Goal: Transaction & Acquisition: Purchase product/service

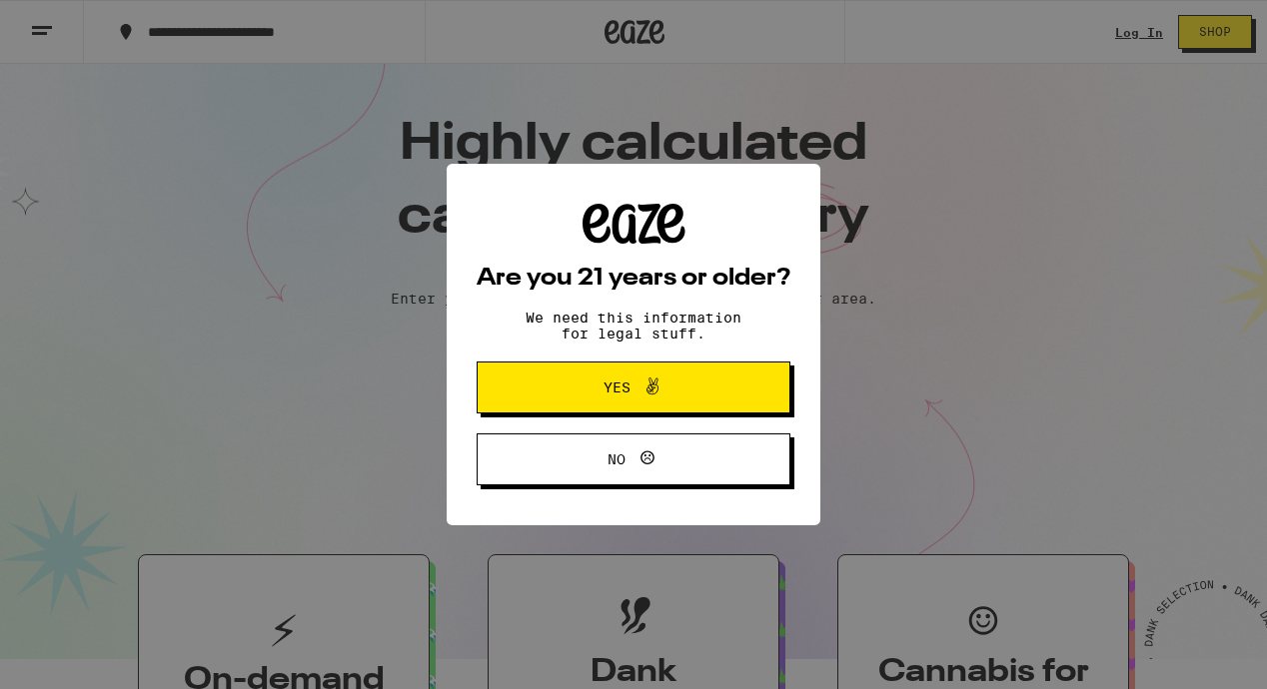
click at [652, 386] on icon at bounding box center [652, 387] width 12 height 17
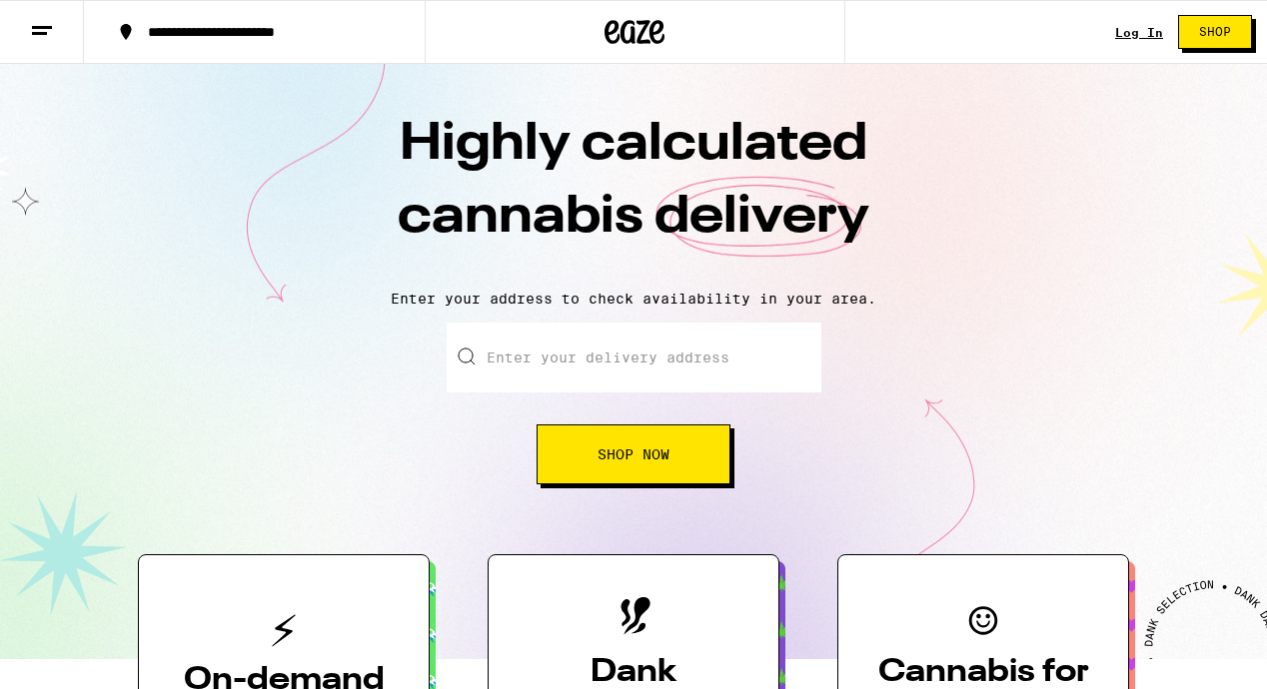
click at [1143, 26] on link "Log In" at bounding box center [1139, 32] width 48 height 13
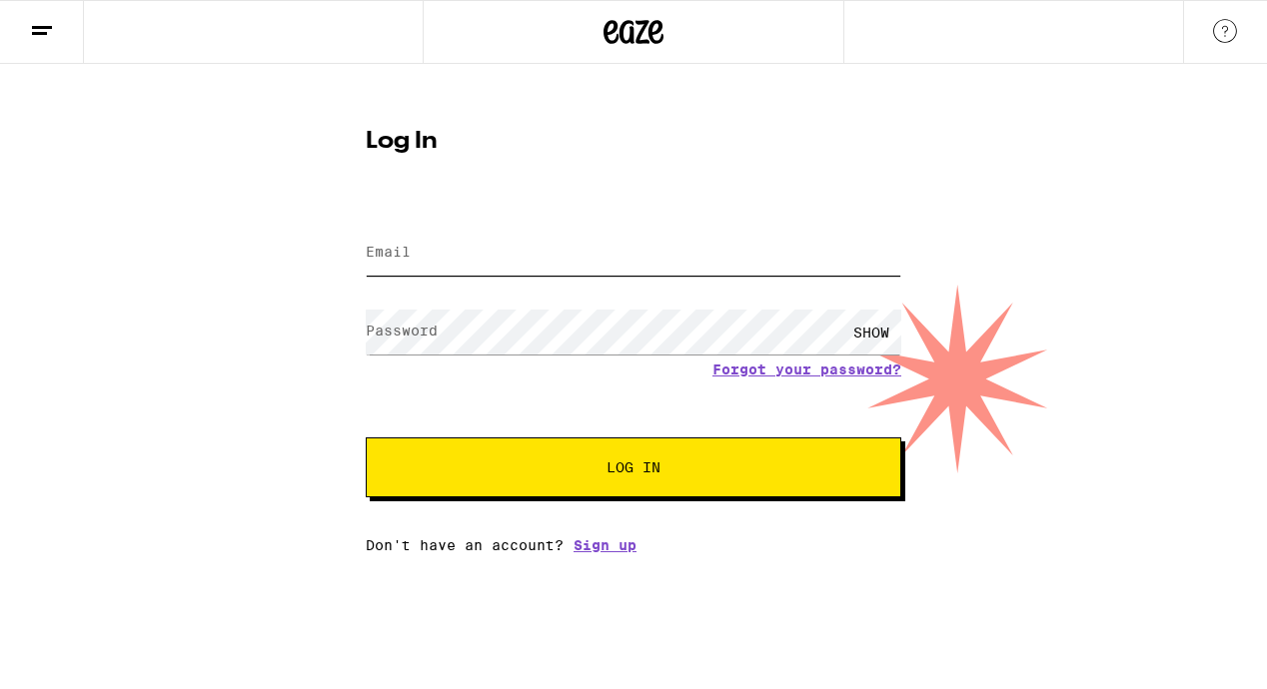
type input "[EMAIL_ADDRESS][DOMAIN_NAME]"
click at [543, 461] on button "Log In" at bounding box center [633, 468] width 535 height 60
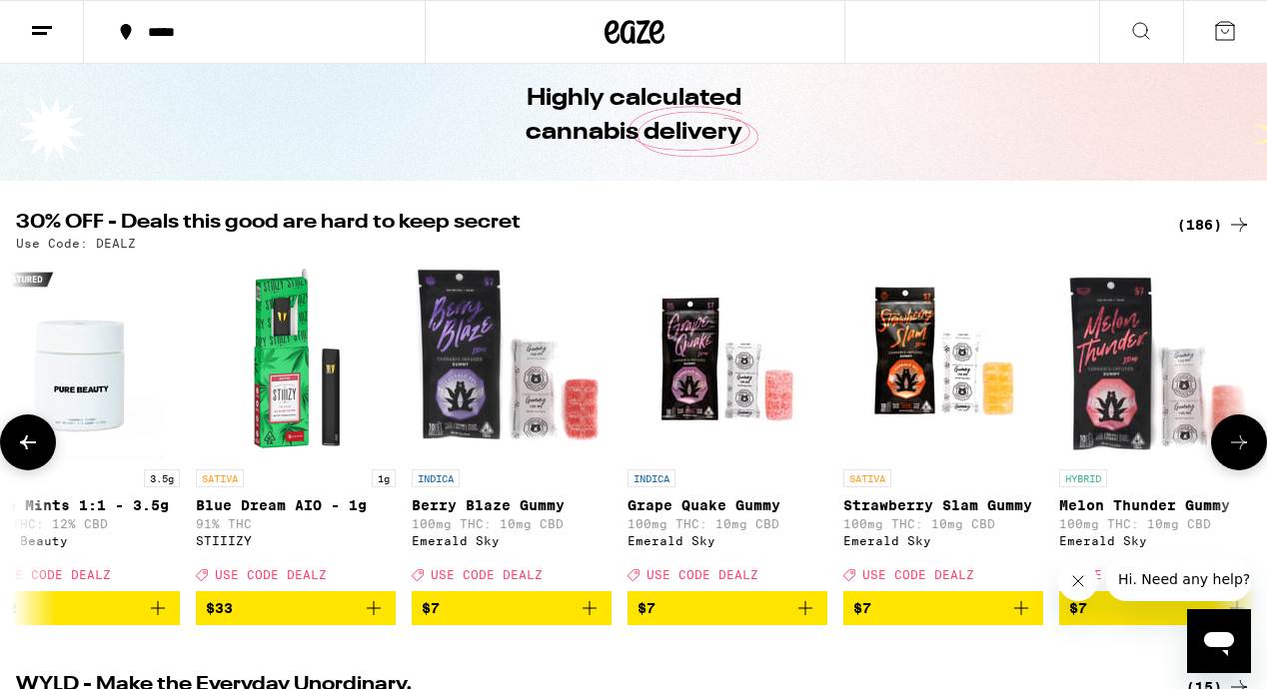
scroll to position [0, 679]
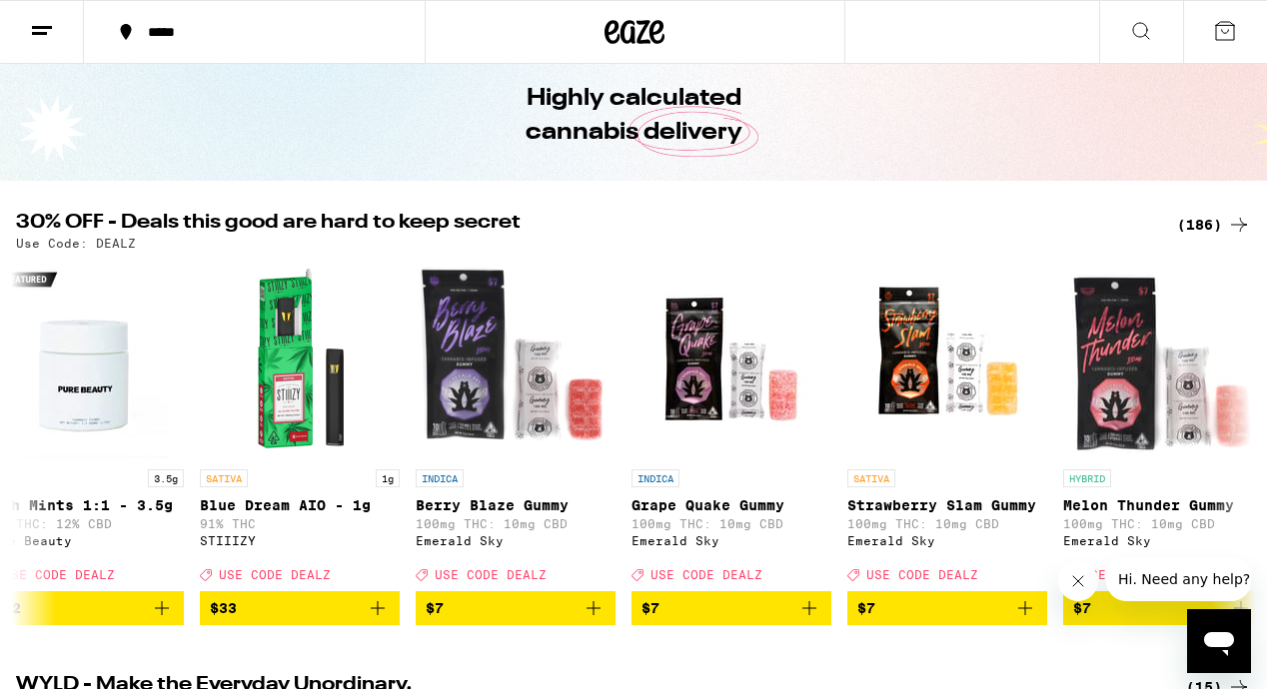
click at [207, 14] on button "*****" at bounding box center [254, 32] width 341 height 60
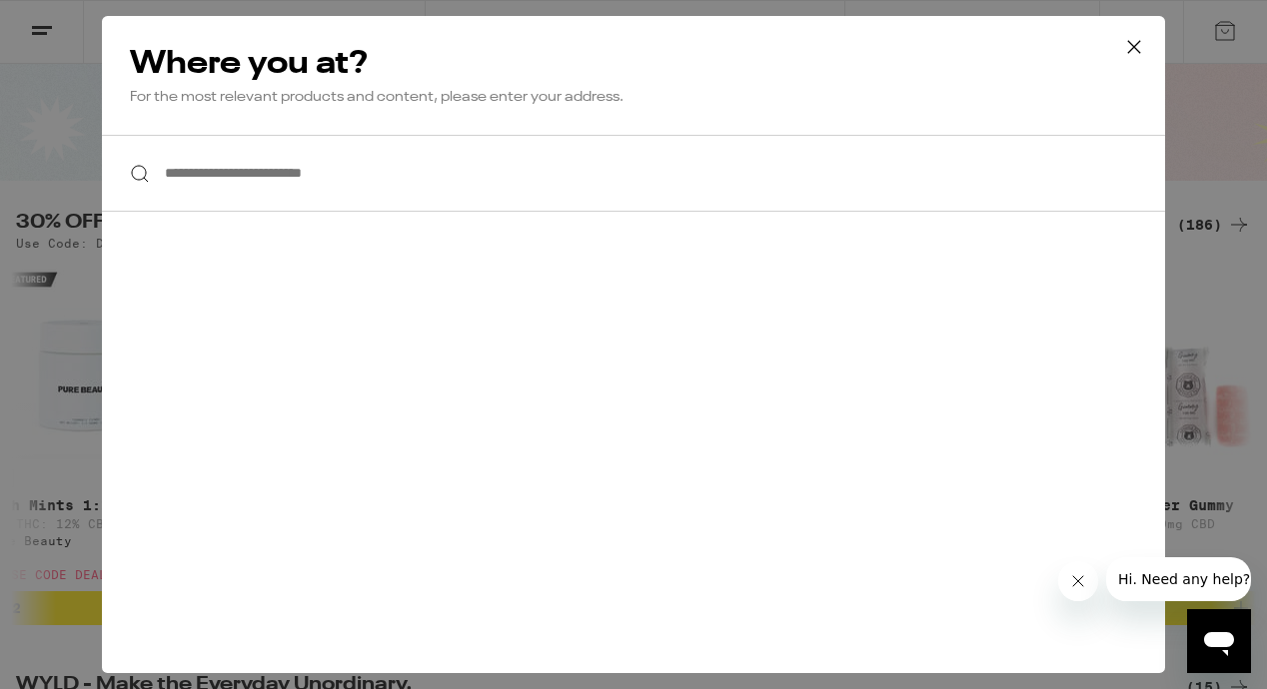
click at [215, 168] on input "**********" at bounding box center [633, 173] width 1063 height 77
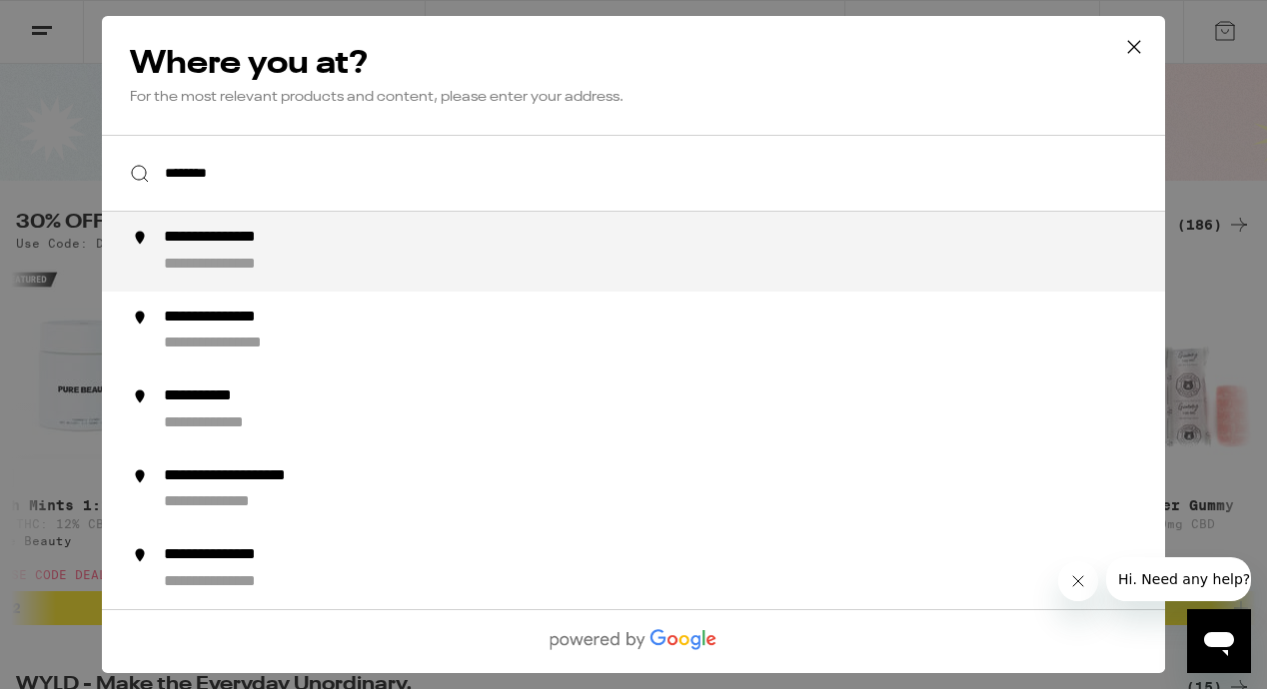
click at [215, 238] on div "**********" at bounding box center [241, 238] width 155 height 21
type input "**********"
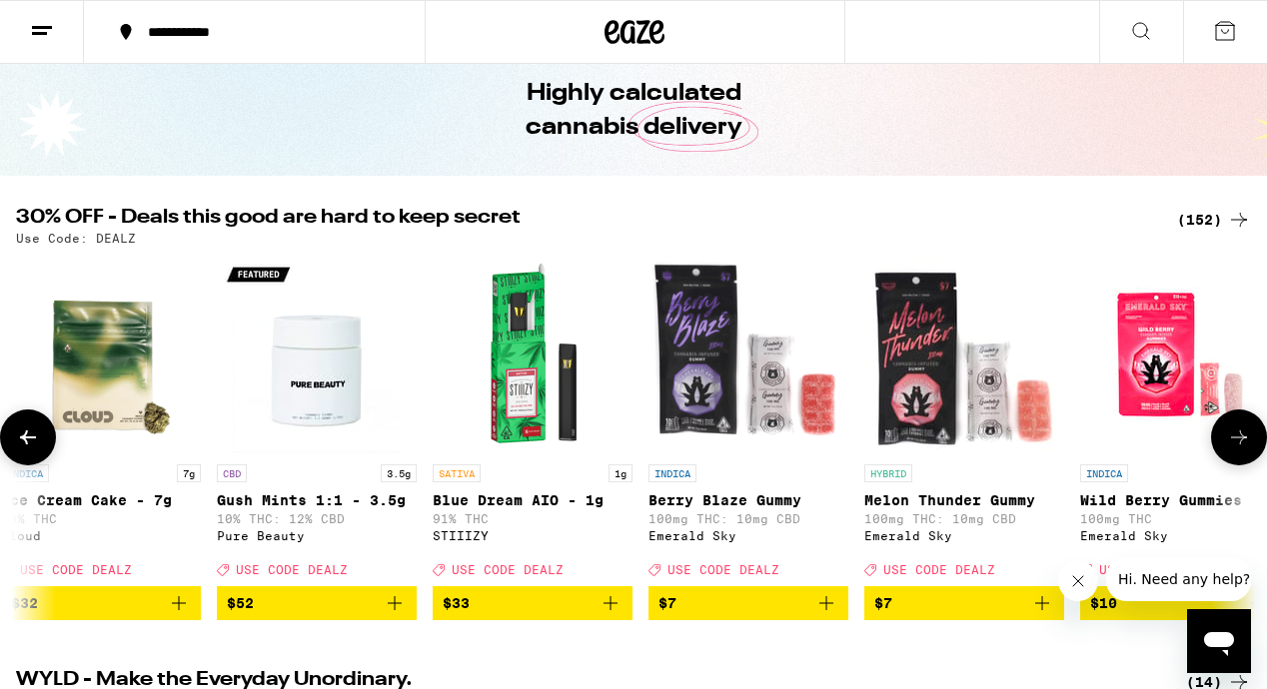
scroll to position [0, 238]
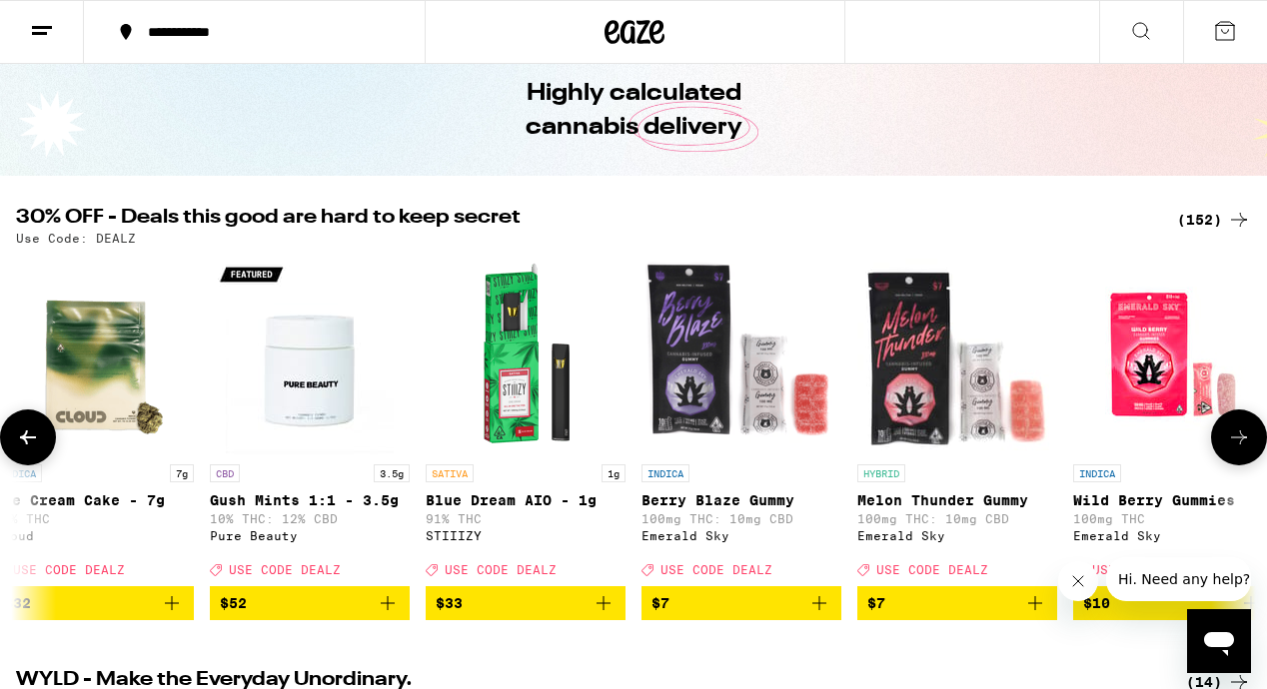
click at [715, 615] on span "$7" at bounding box center [741, 603] width 180 height 24
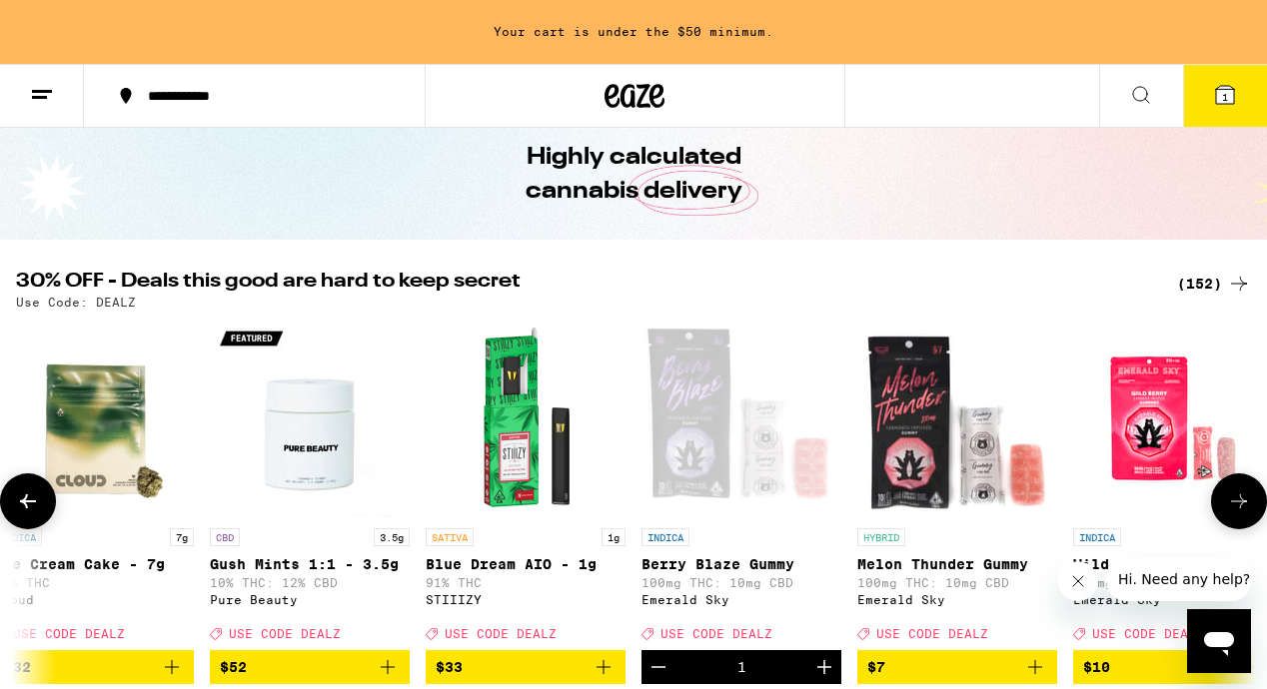
scroll to position [146, 0]
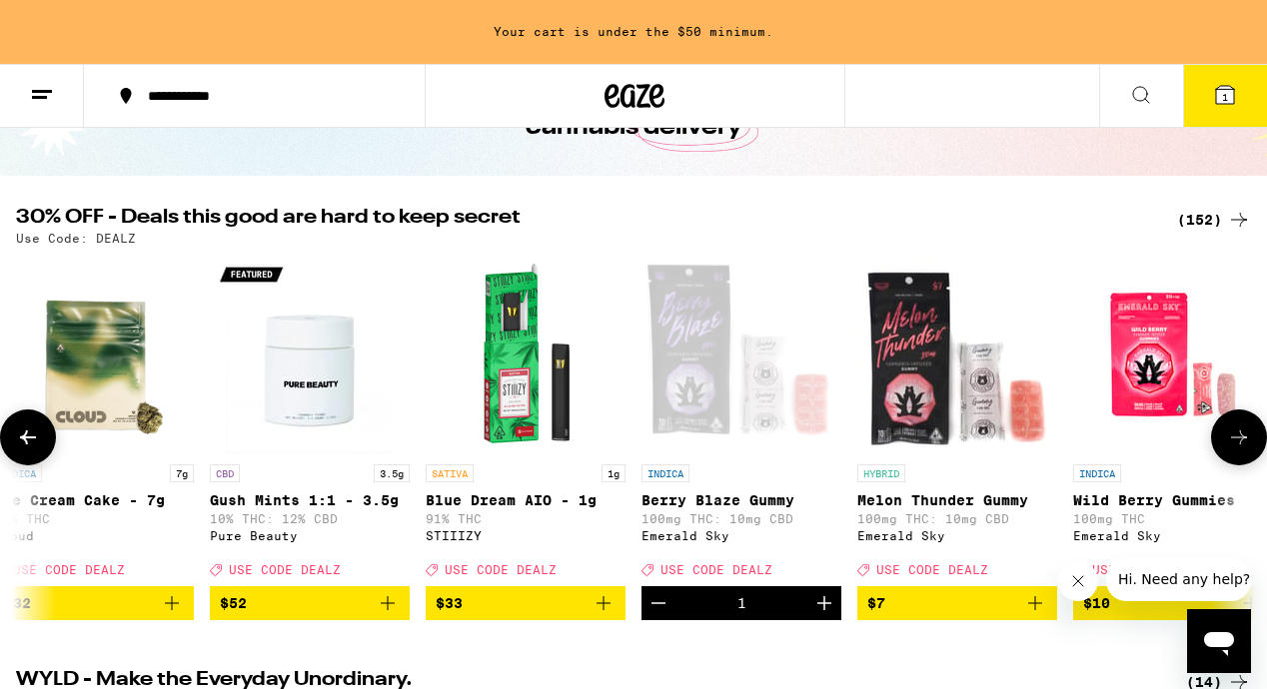
click at [934, 615] on span "$7" at bounding box center [957, 603] width 180 height 24
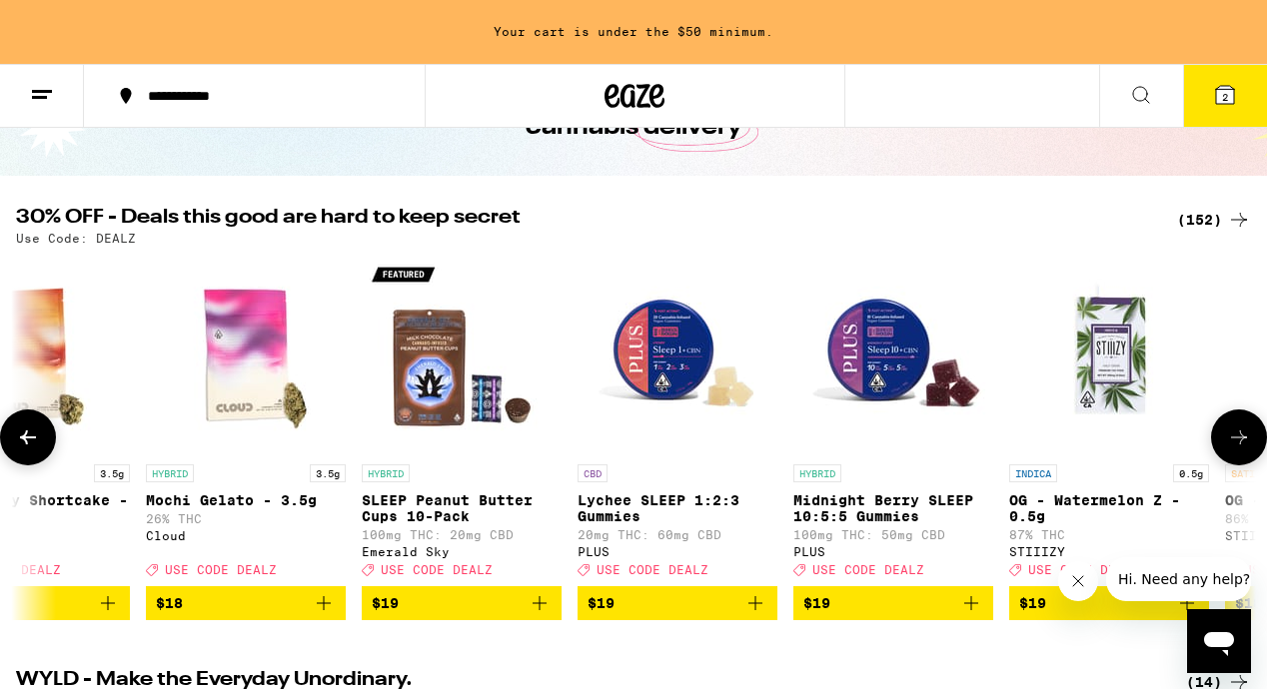
scroll to position [0, 6215]
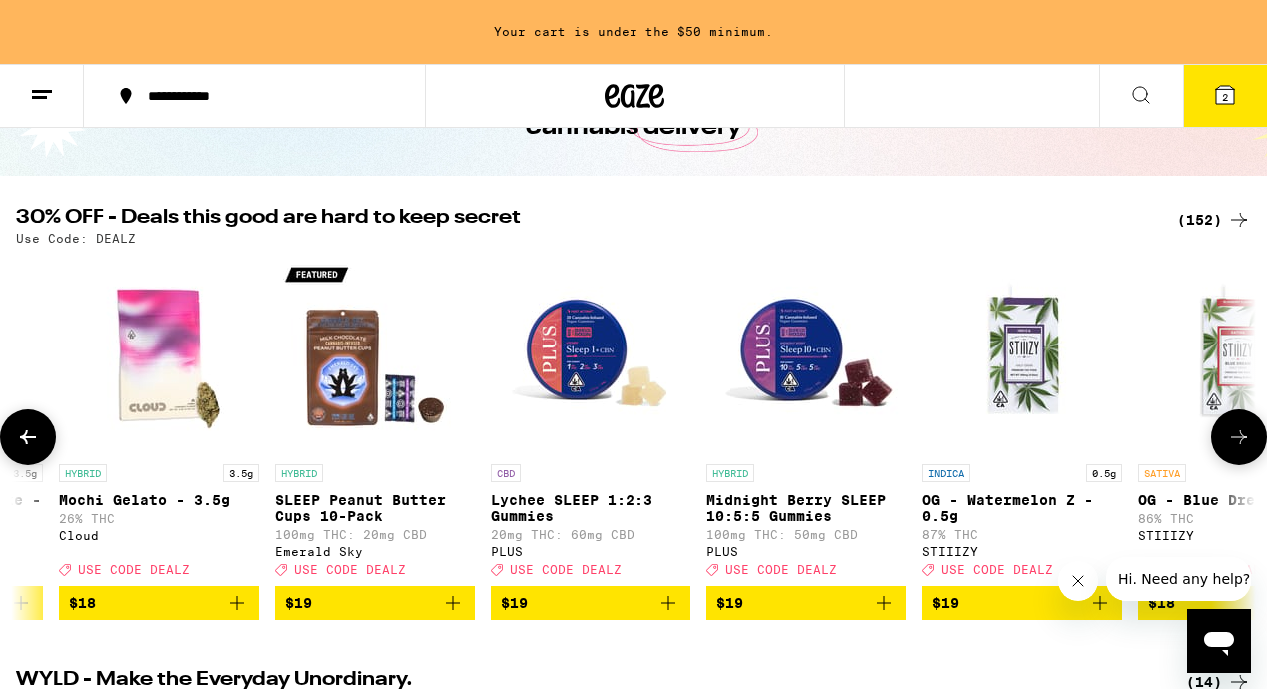
click at [807, 615] on span "$19" at bounding box center [806, 603] width 180 height 24
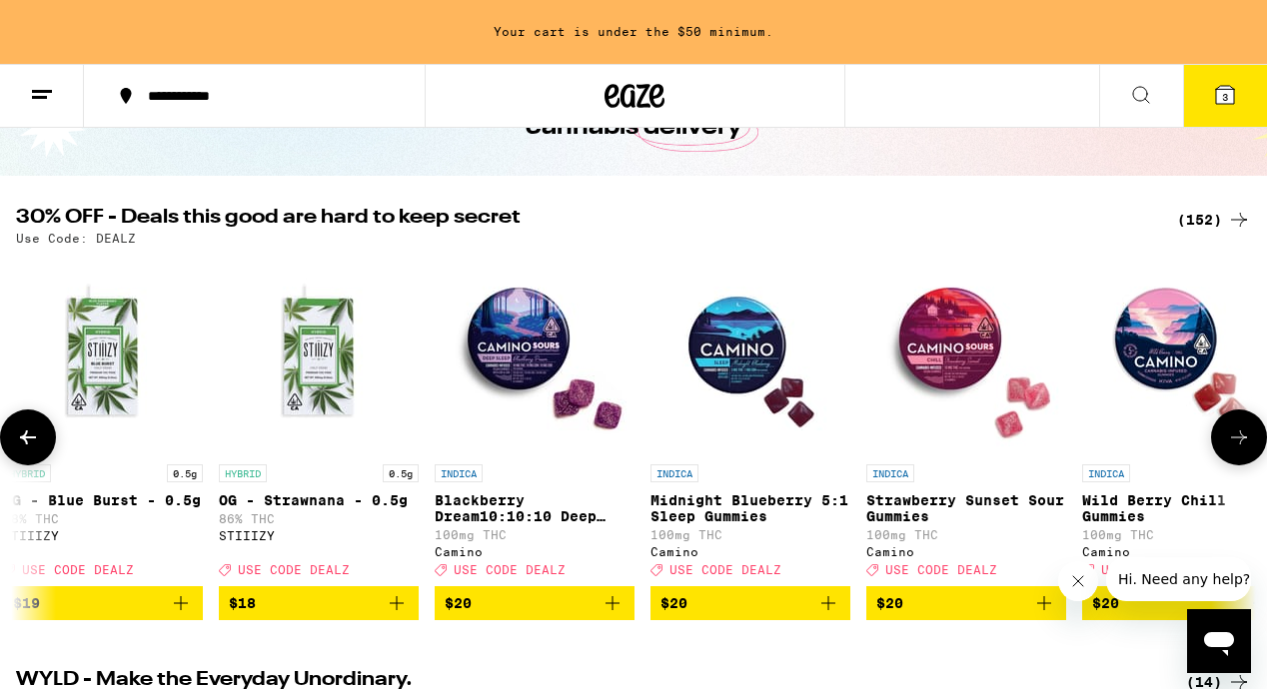
scroll to position [0, 8035]
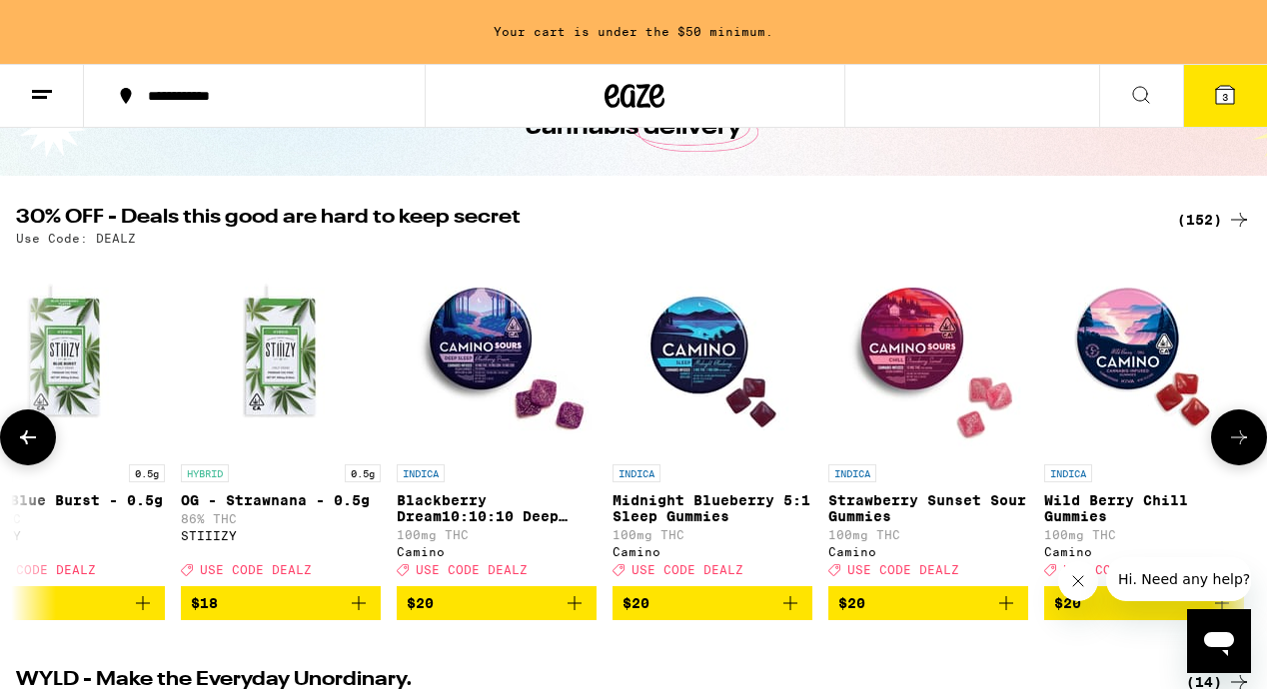
click at [912, 614] on span "$20" at bounding box center [928, 603] width 180 height 24
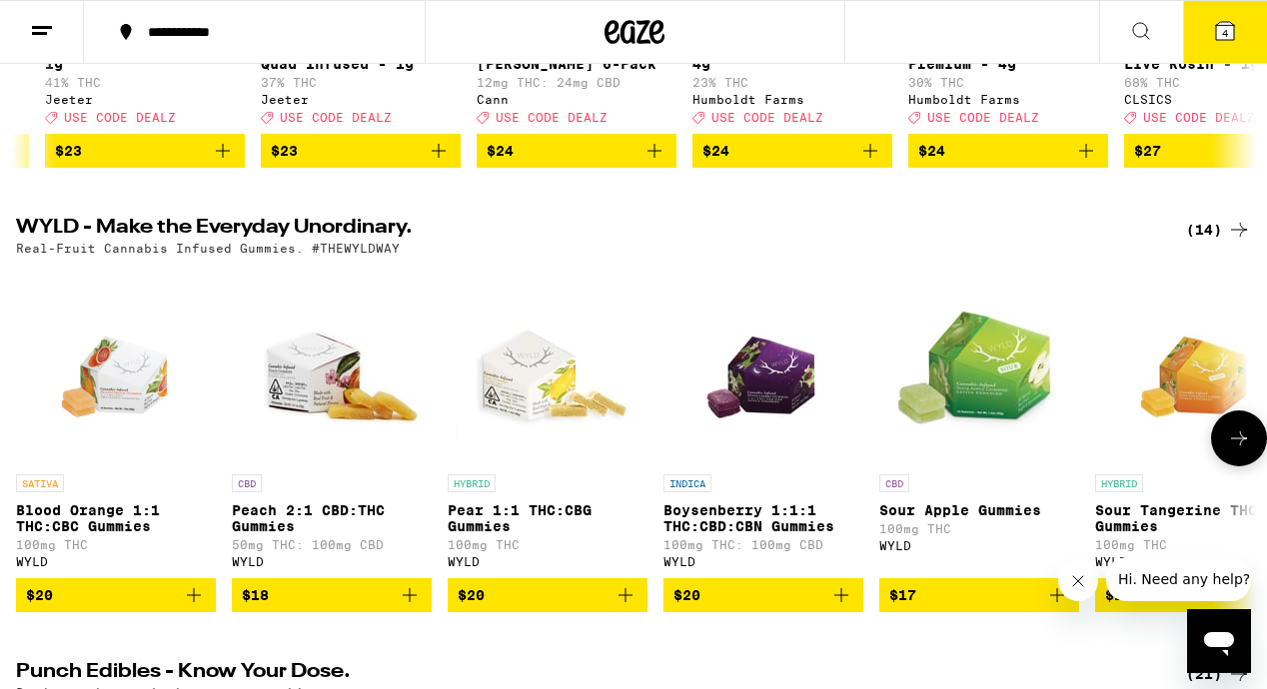
scroll to position [0, 0]
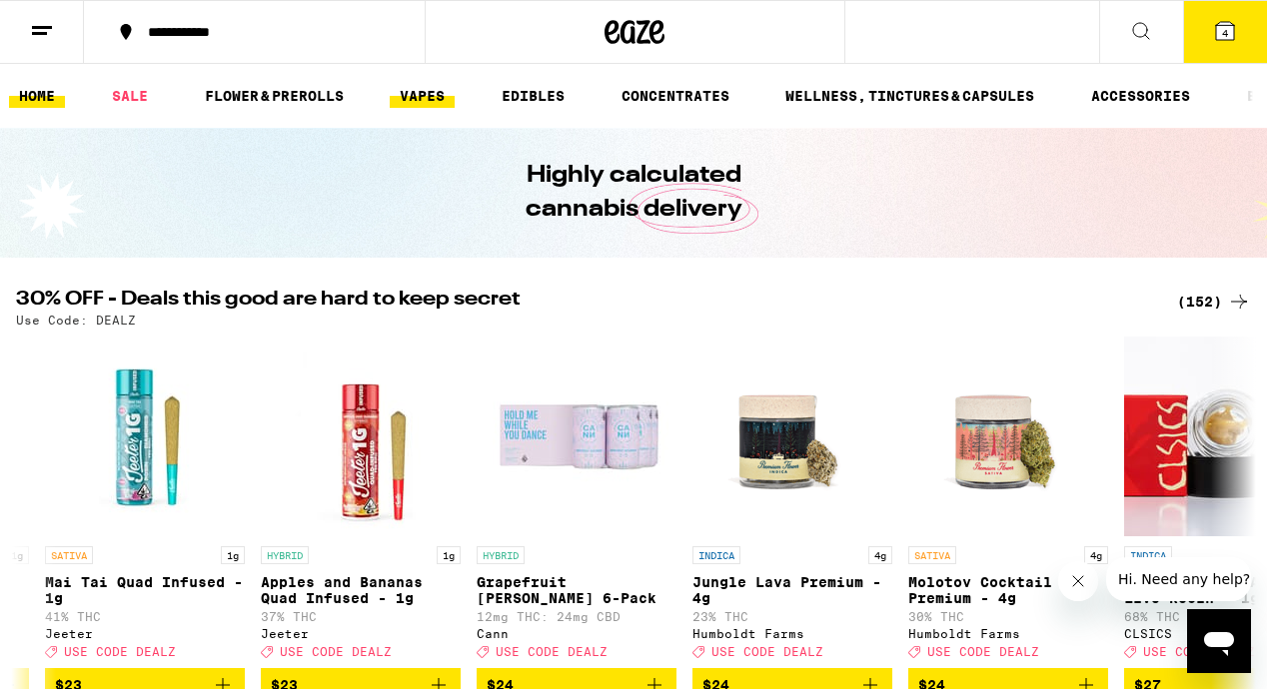
click at [444, 92] on link "VAPES" at bounding box center [422, 96] width 65 height 24
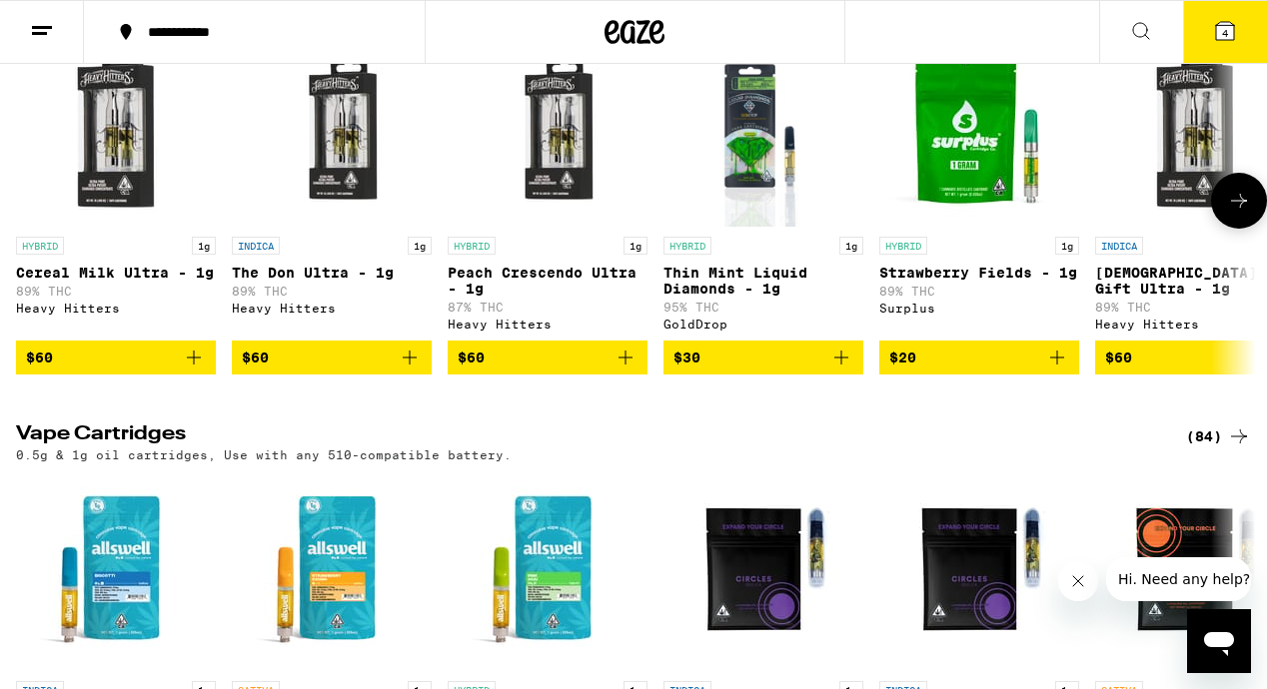
scroll to position [291, 0]
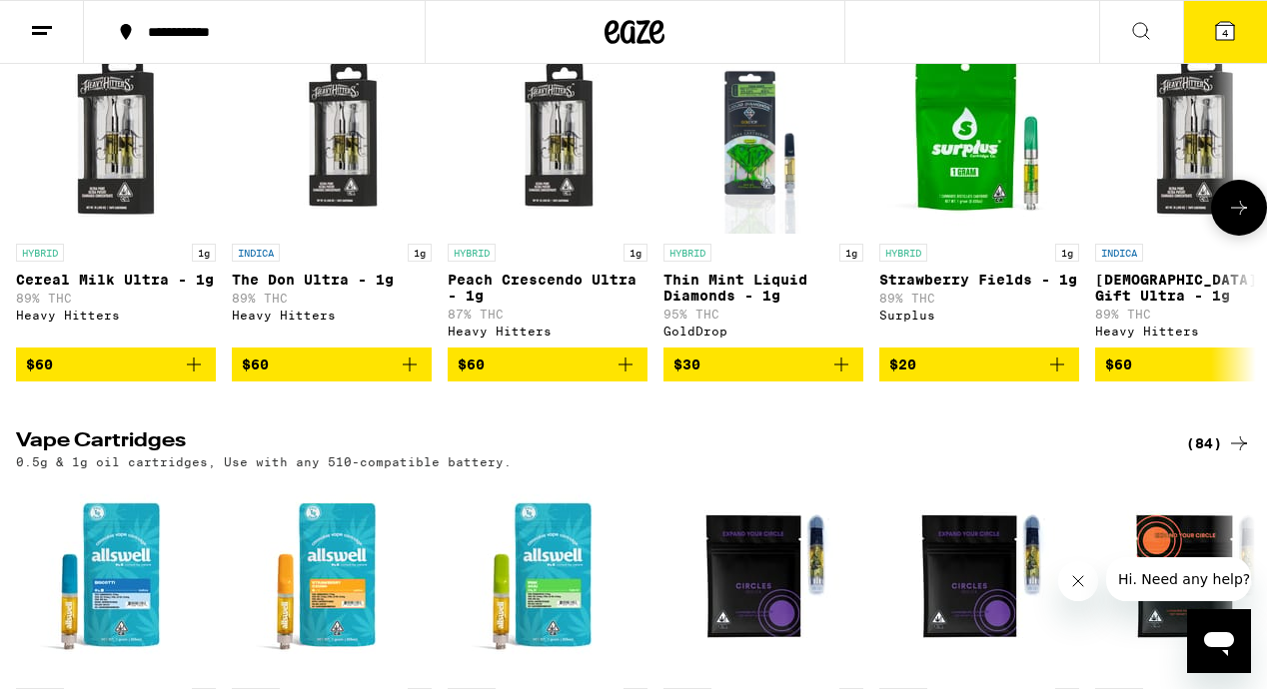
click at [322, 377] on span "$60" at bounding box center [332, 365] width 180 height 24
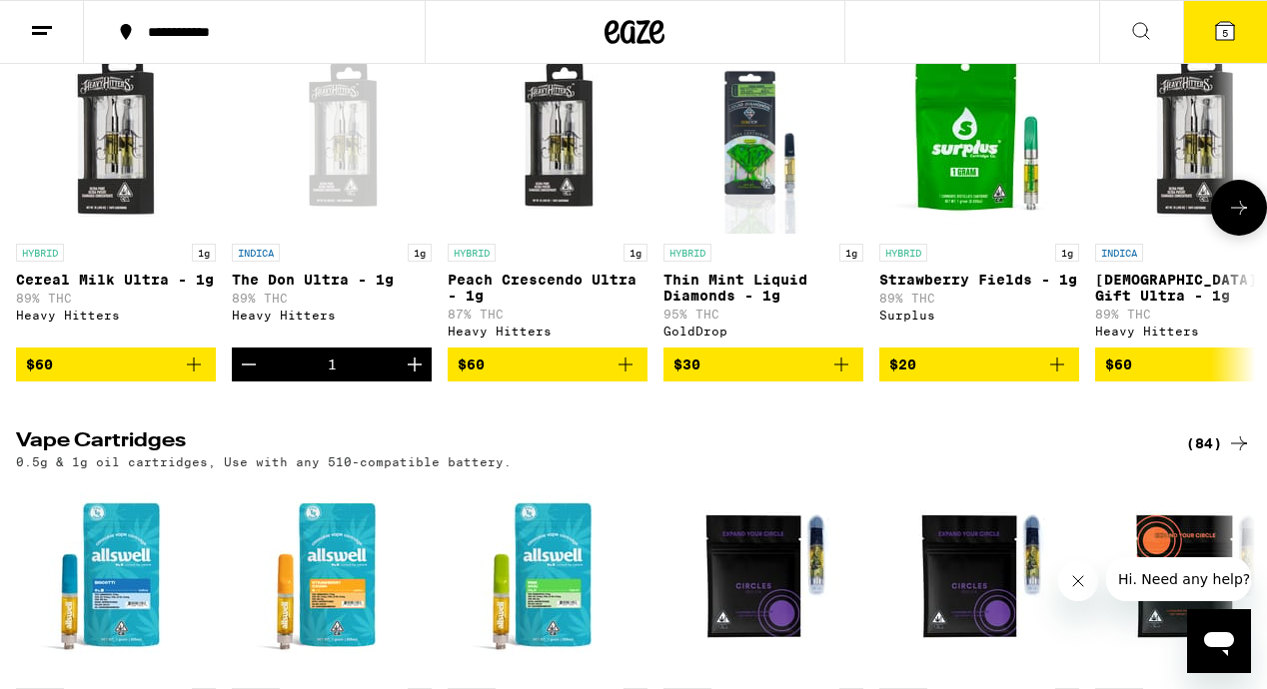
click at [1139, 377] on span "$60" at bounding box center [1195, 365] width 180 height 24
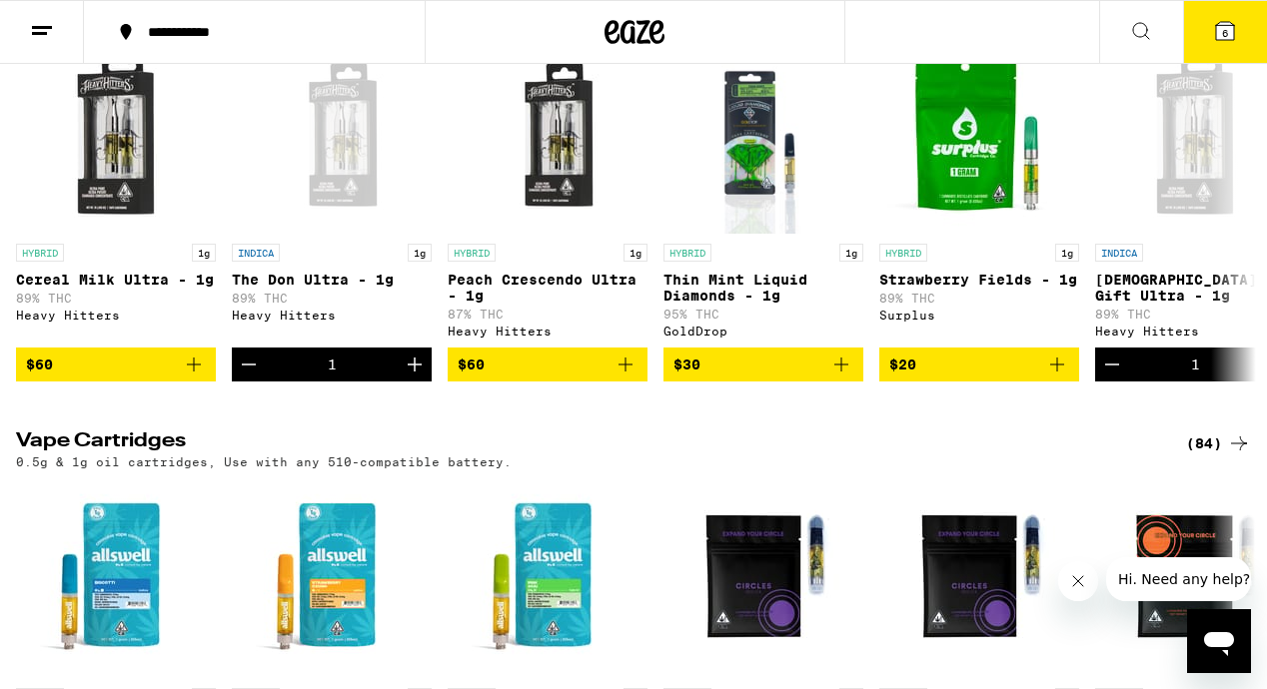
click at [1227, 33] on span "6" at bounding box center [1225, 33] width 6 height 12
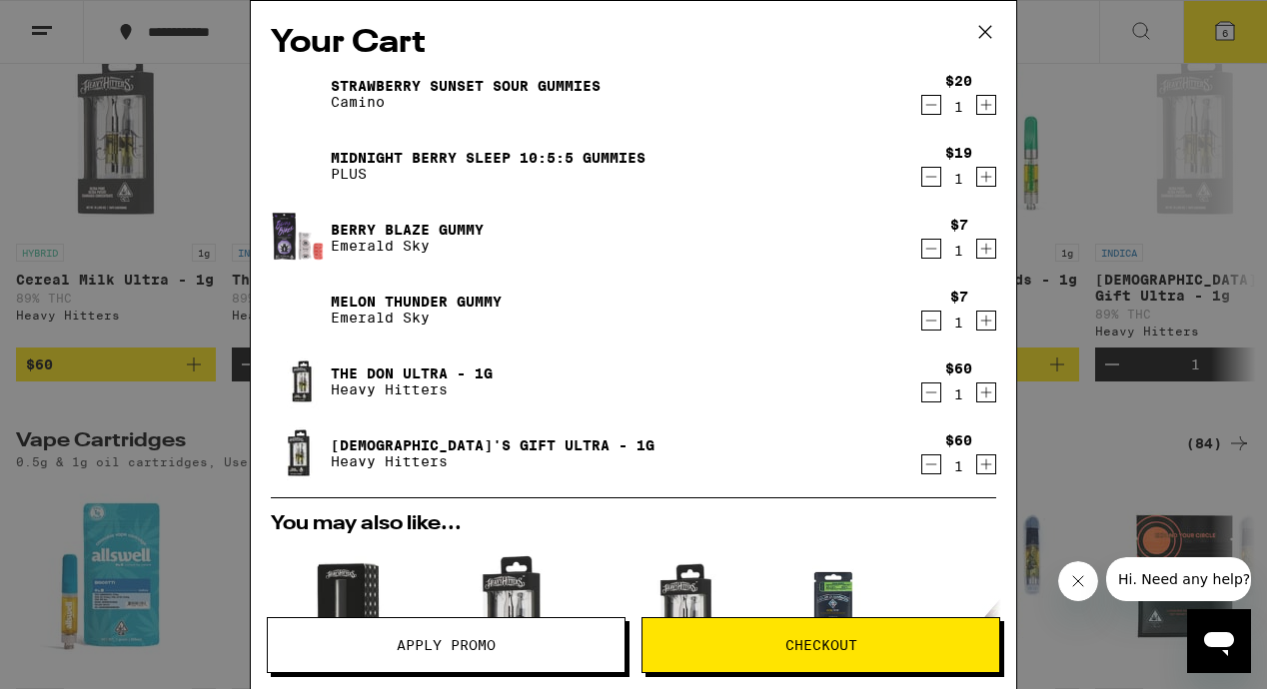
click at [988, 39] on icon at bounding box center [985, 32] width 30 height 30
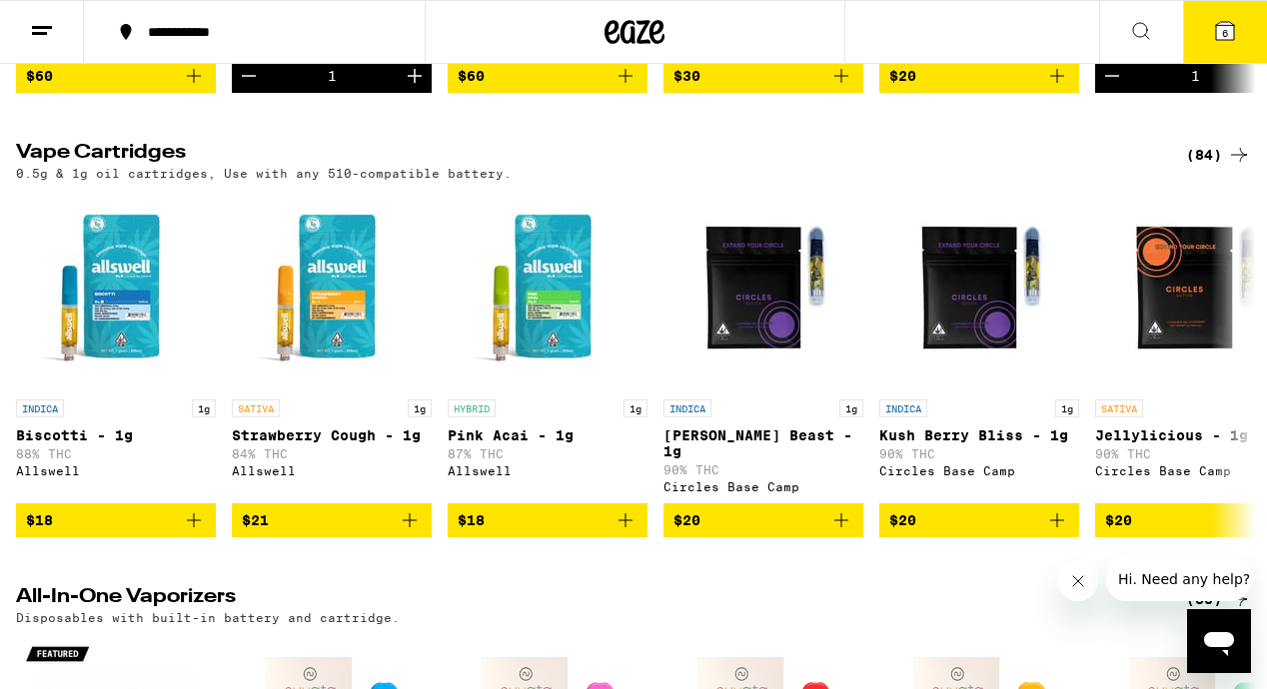
scroll to position [581, 0]
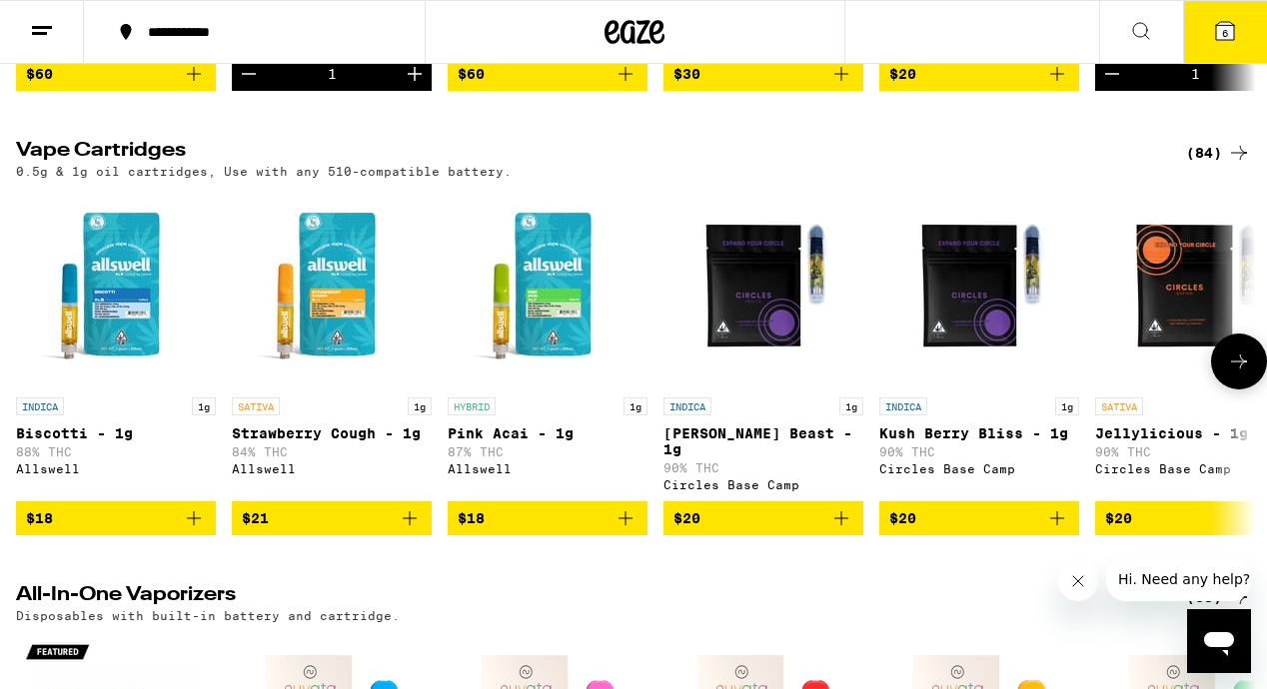
click at [134, 529] on span "$18" at bounding box center [116, 518] width 180 height 24
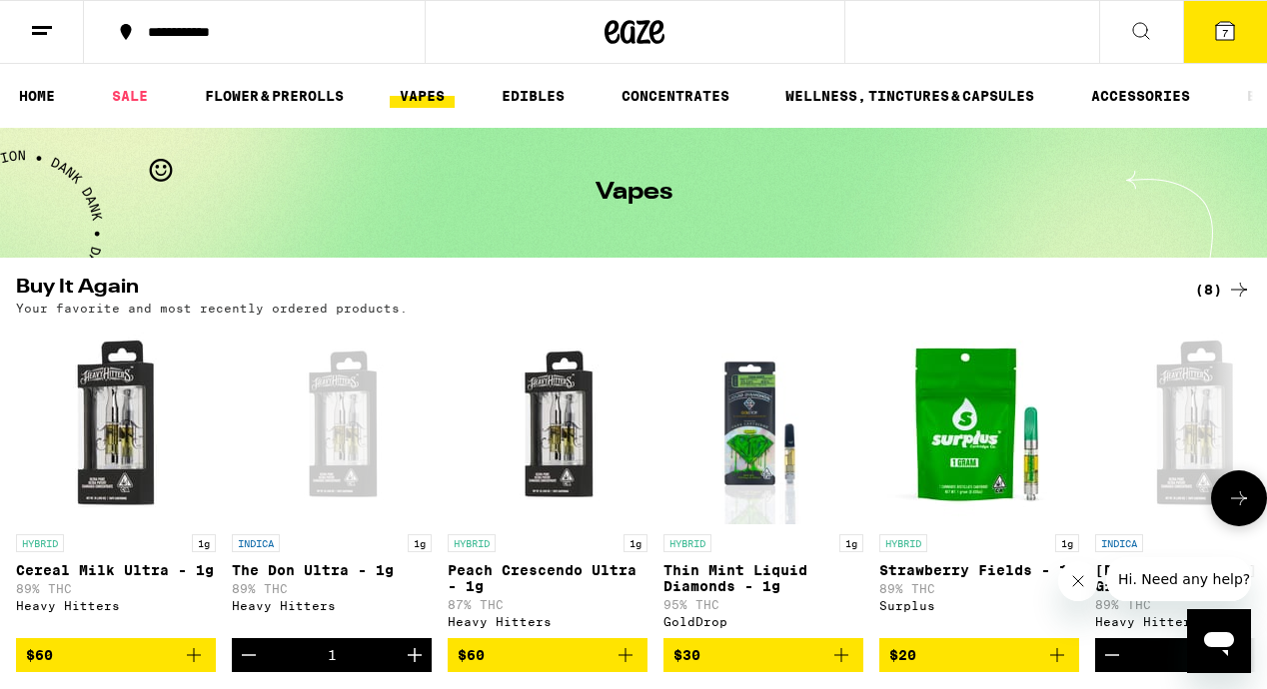
scroll to position [127, 0]
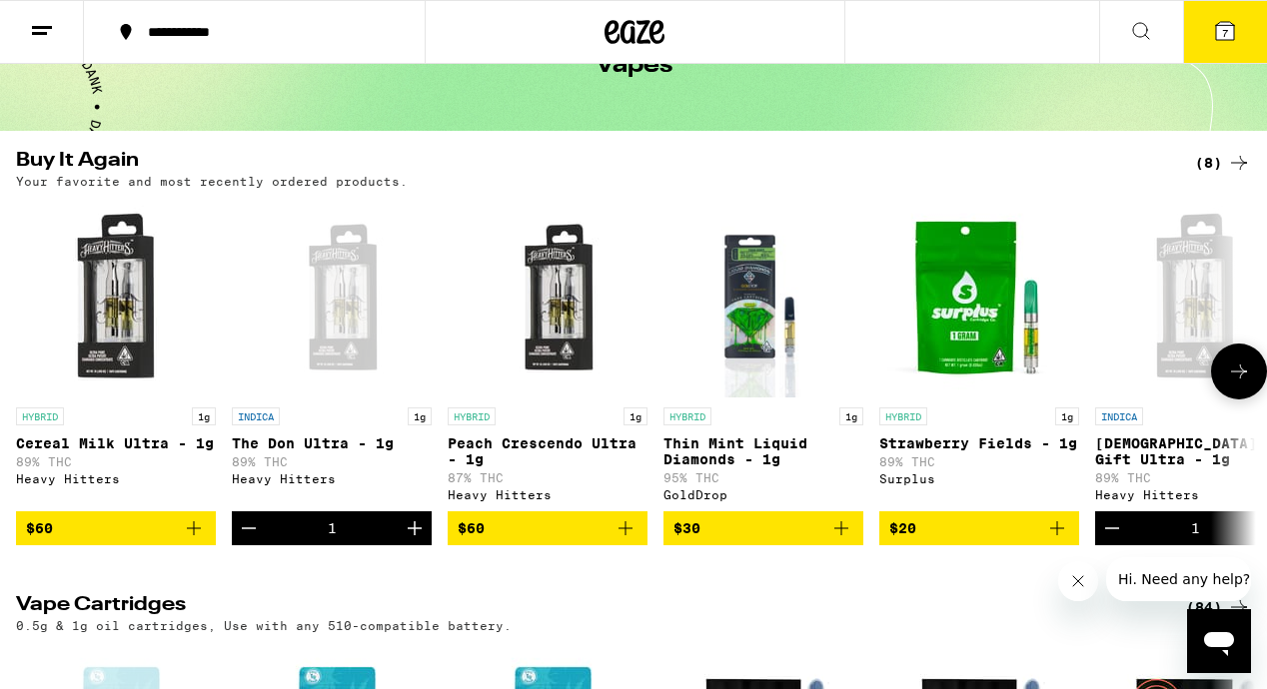
click at [250, 535] on icon "Decrement" at bounding box center [249, 528] width 24 height 24
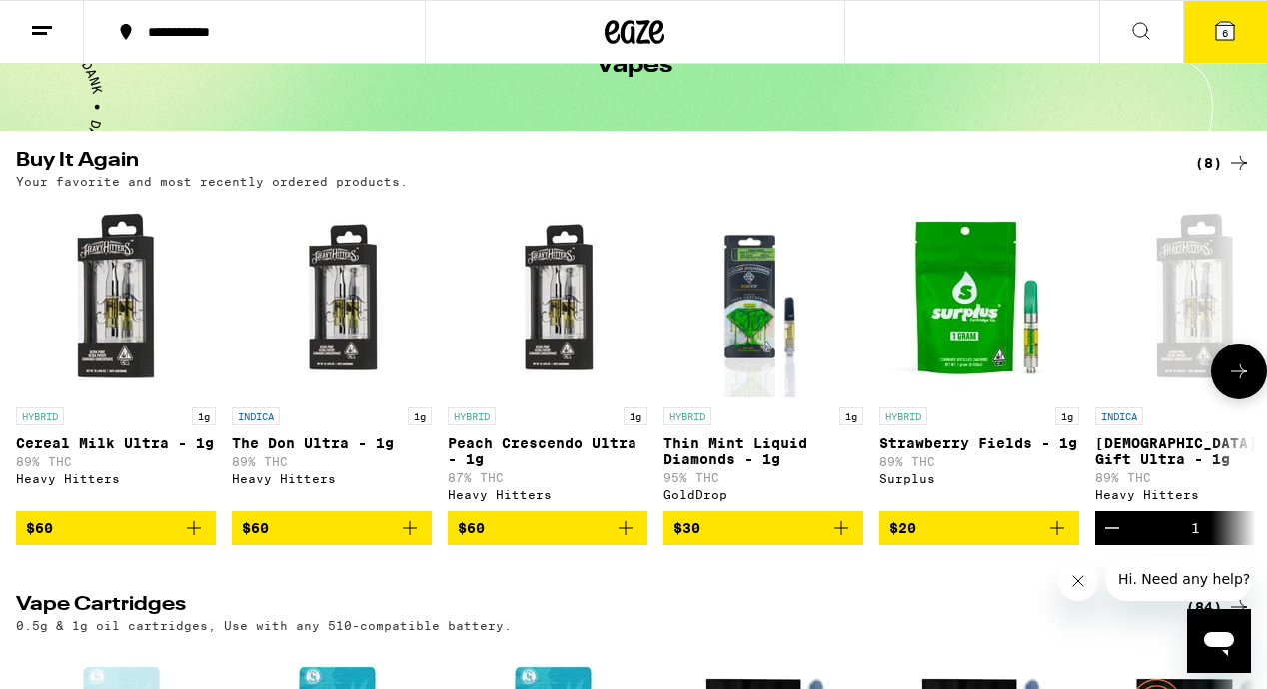
scroll to position [0, 0]
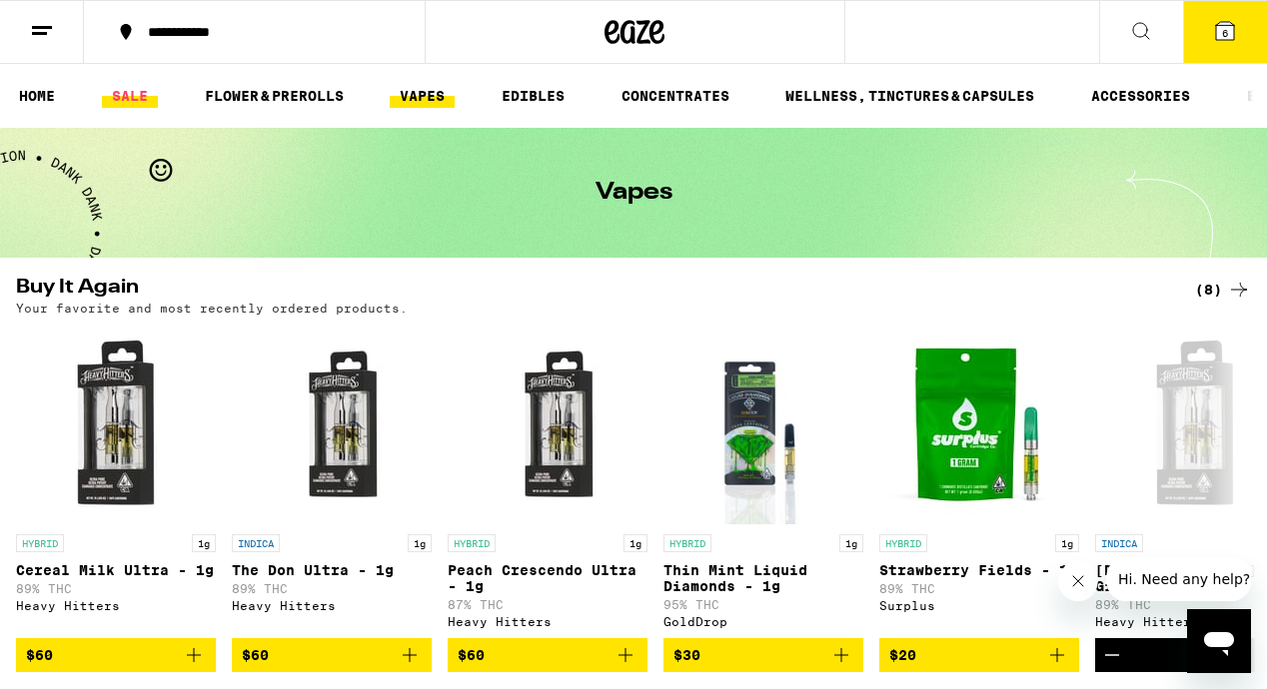
click at [154, 99] on link "SALE" at bounding box center [130, 96] width 56 height 24
click at [133, 97] on link "SALE" at bounding box center [130, 96] width 56 height 24
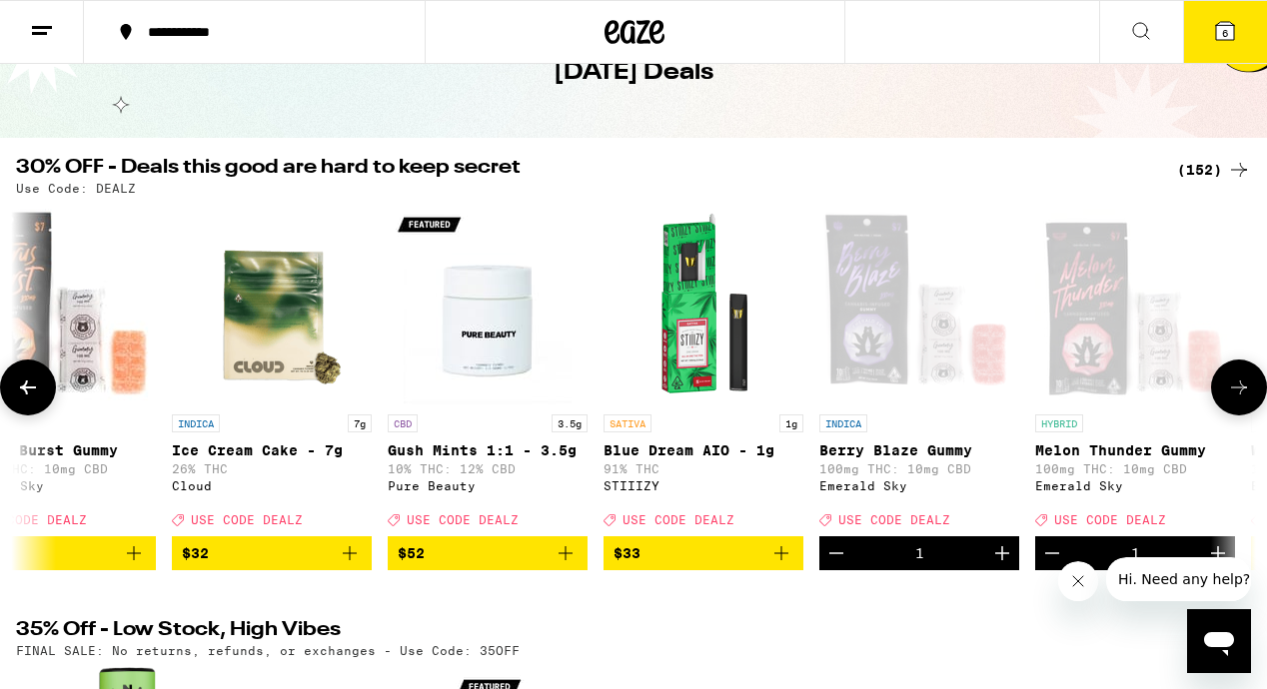
scroll to position [0, 55]
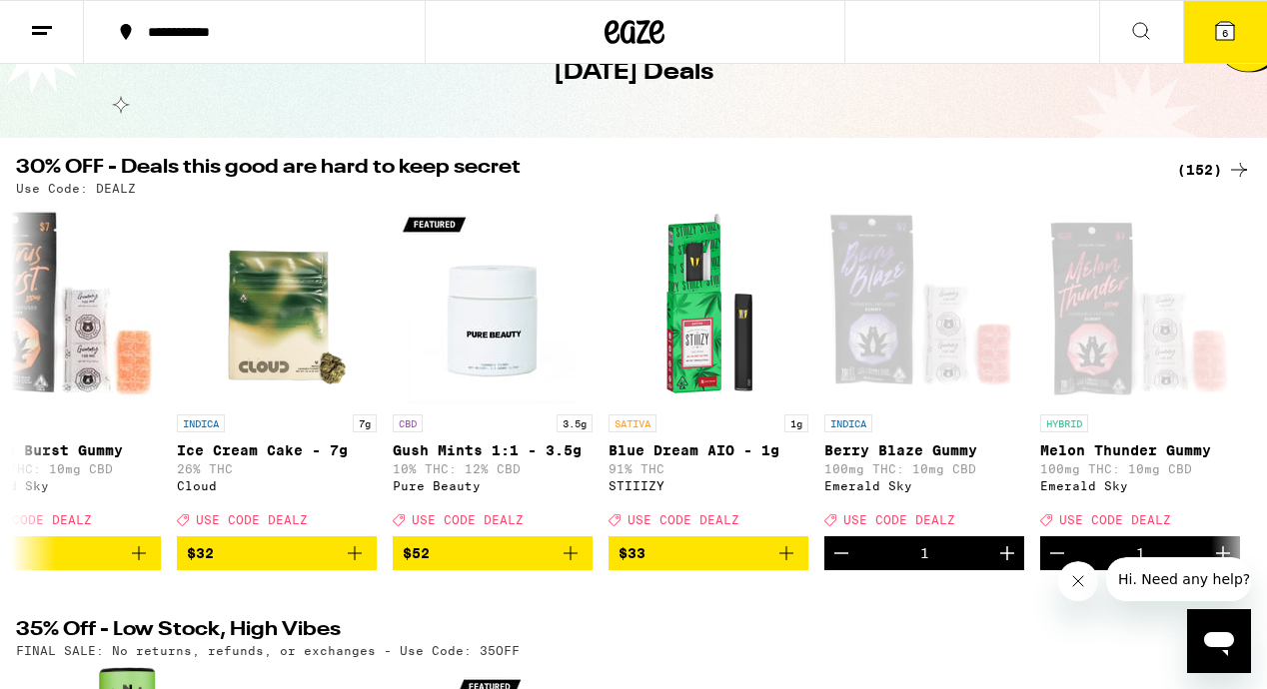
click at [1217, 37] on icon at bounding box center [1225, 31] width 18 height 18
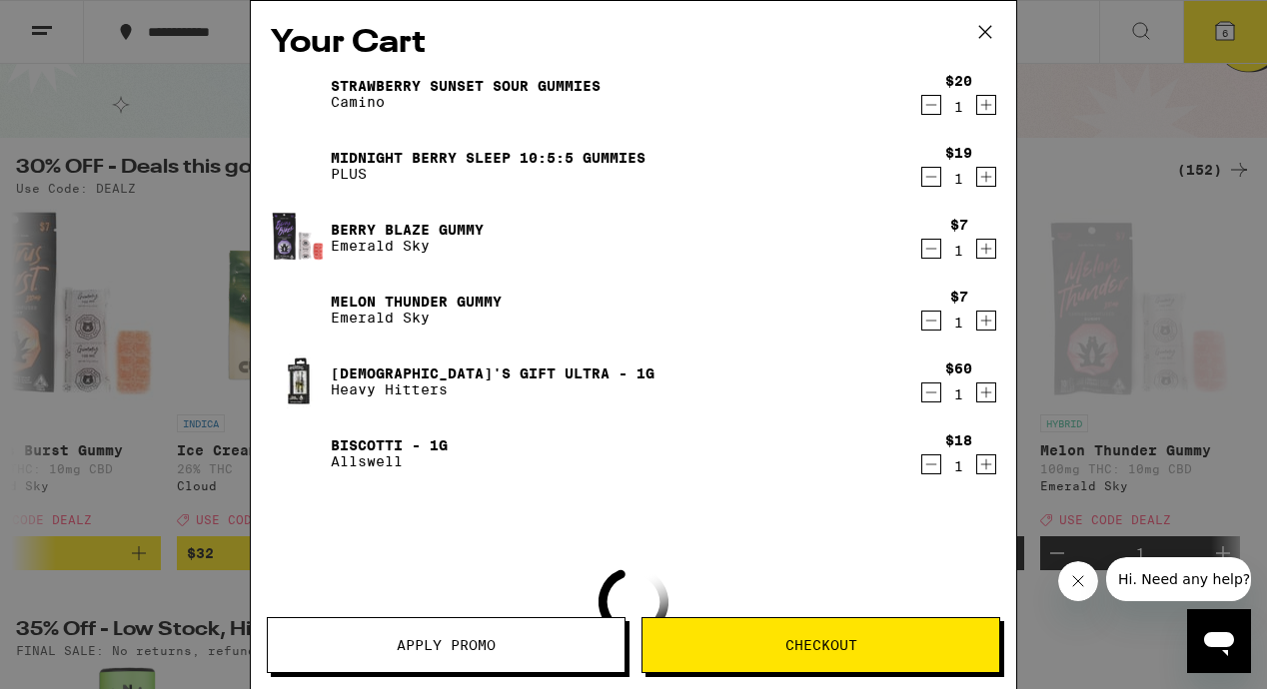
click at [495, 627] on button "Apply Promo" at bounding box center [446, 645] width 359 height 56
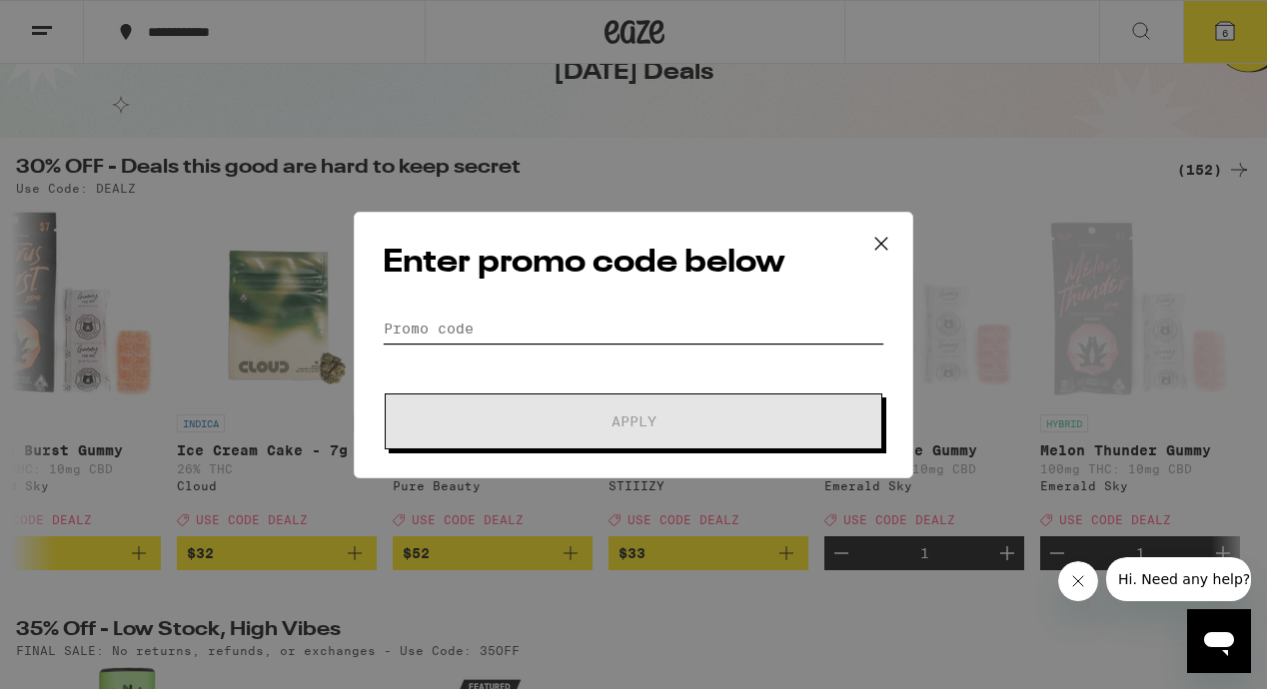
click at [491, 332] on input "Promo Code" at bounding box center [633, 329] width 501 height 30
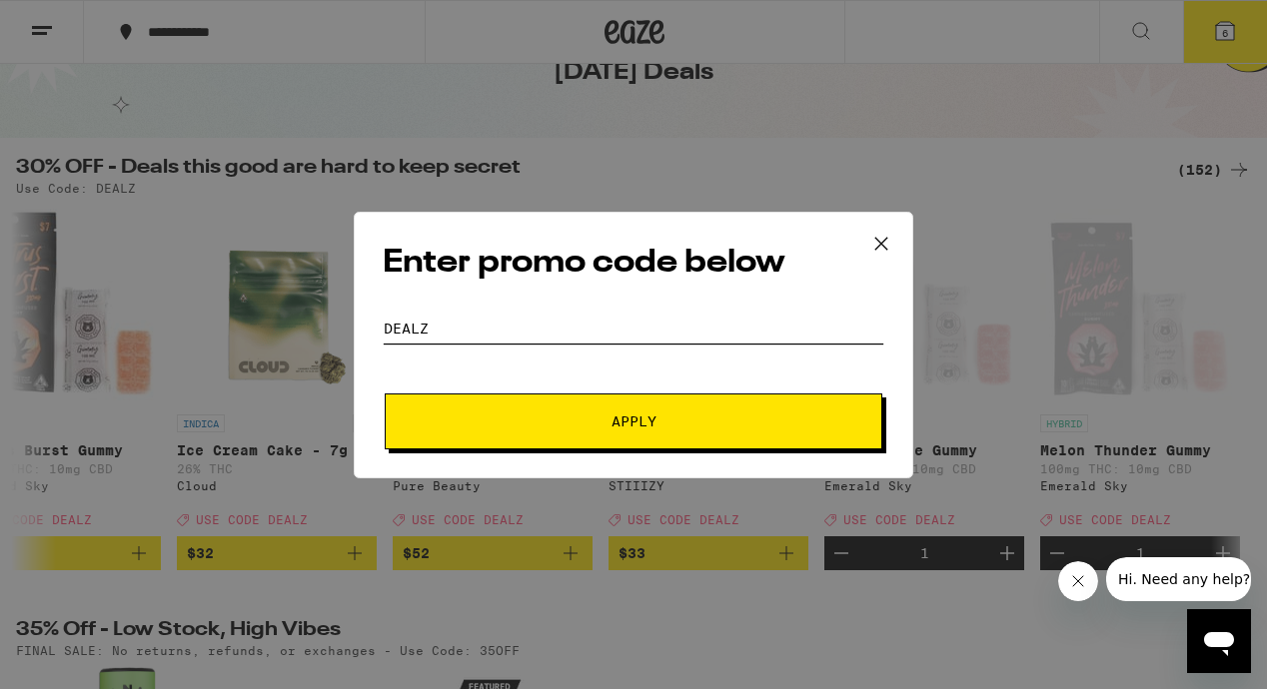
type input "dealz"
click at [569, 412] on button "Apply" at bounding box center [634, 422] width 498 height 56
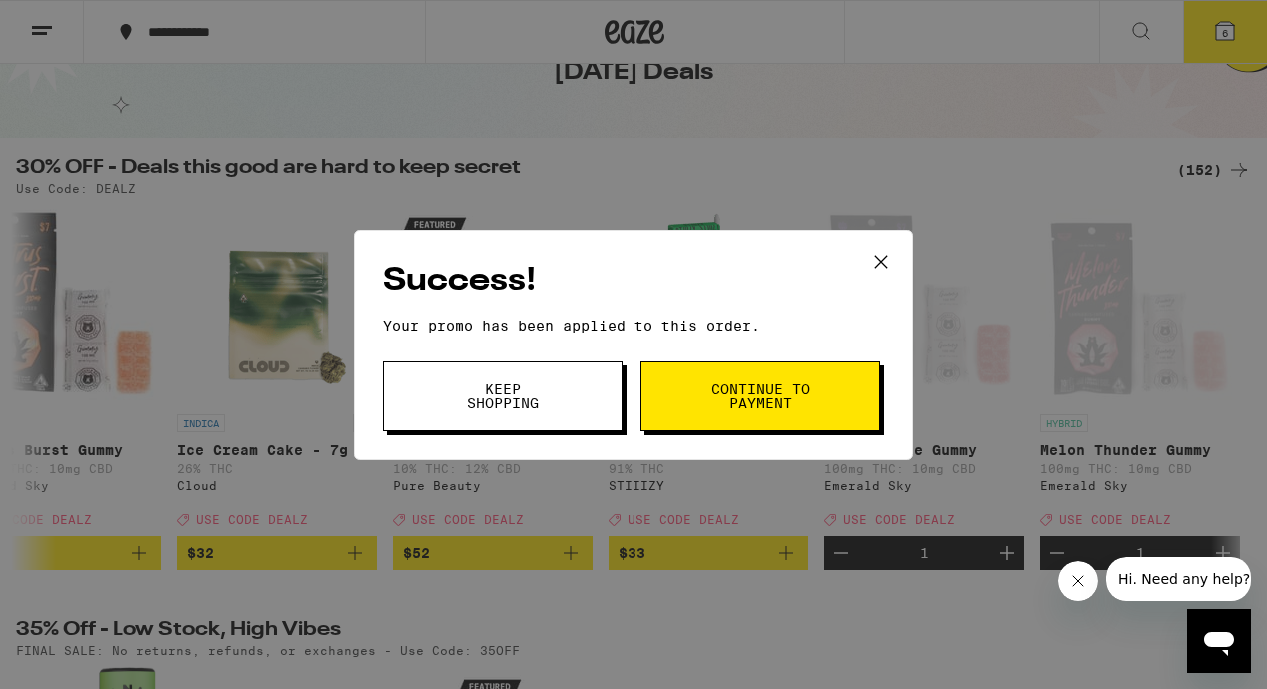
click at [741, 383] on span "Continue to payment" at bounding box center [760, 397] width 102 height 28
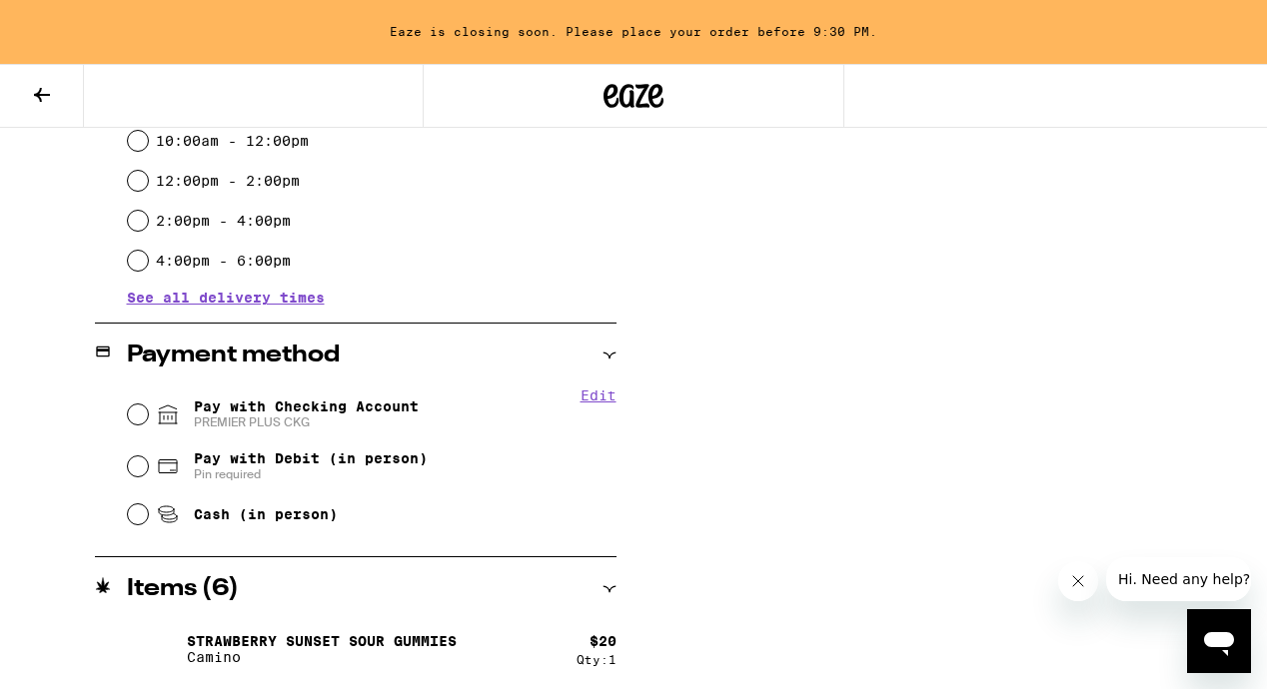
scroll to position [671, 0]
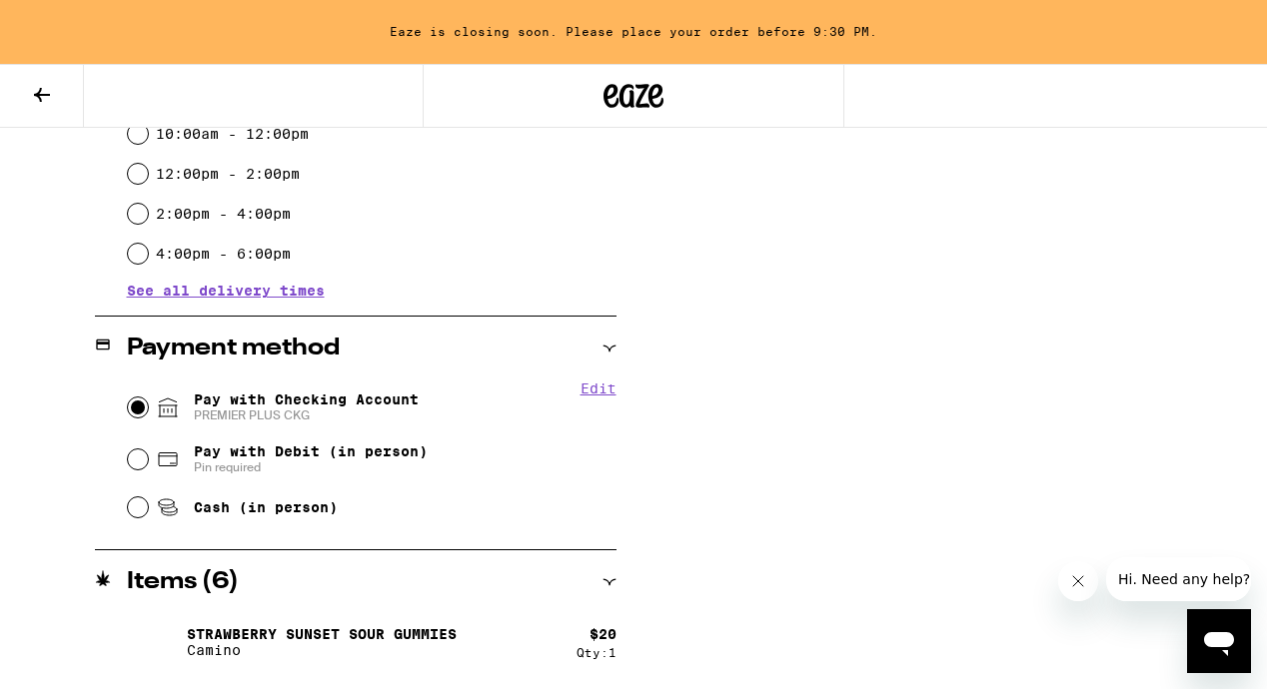
click at [137, 408] on input "Pay with Checking Account PREMIER PLUS CKG" at bounding box center [138, 408] width 20 height 20
radio input "true"
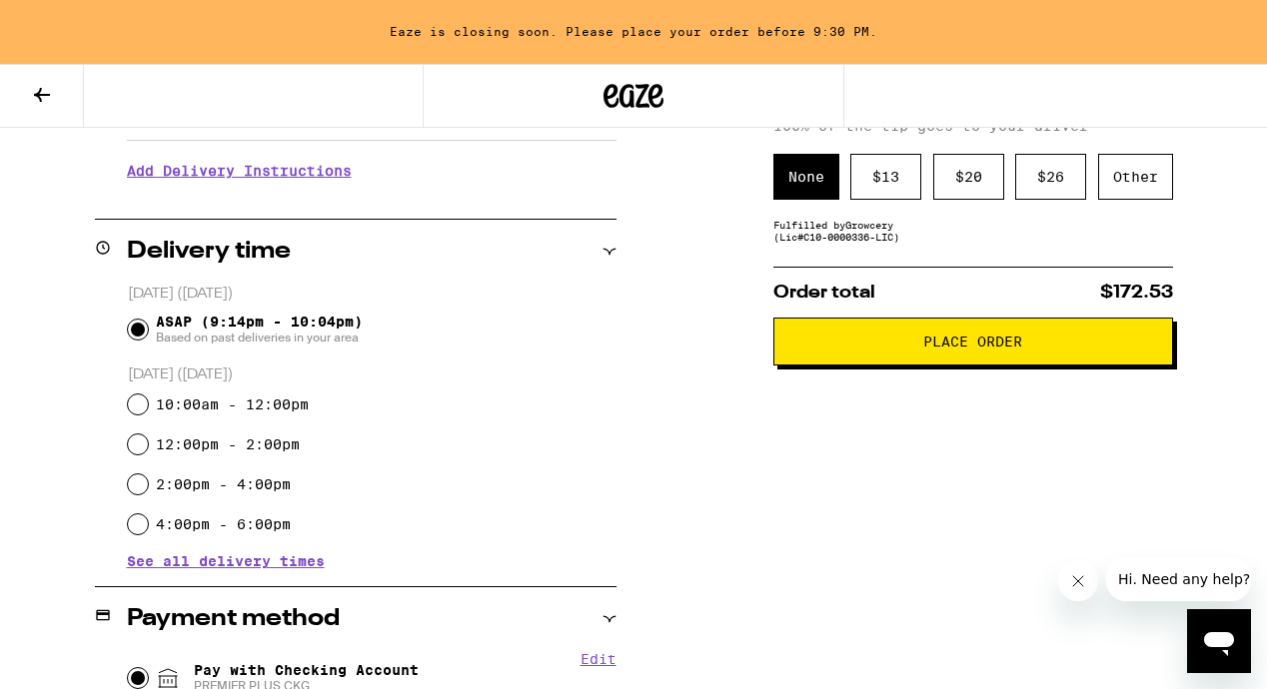
scroll to position [426, 0]
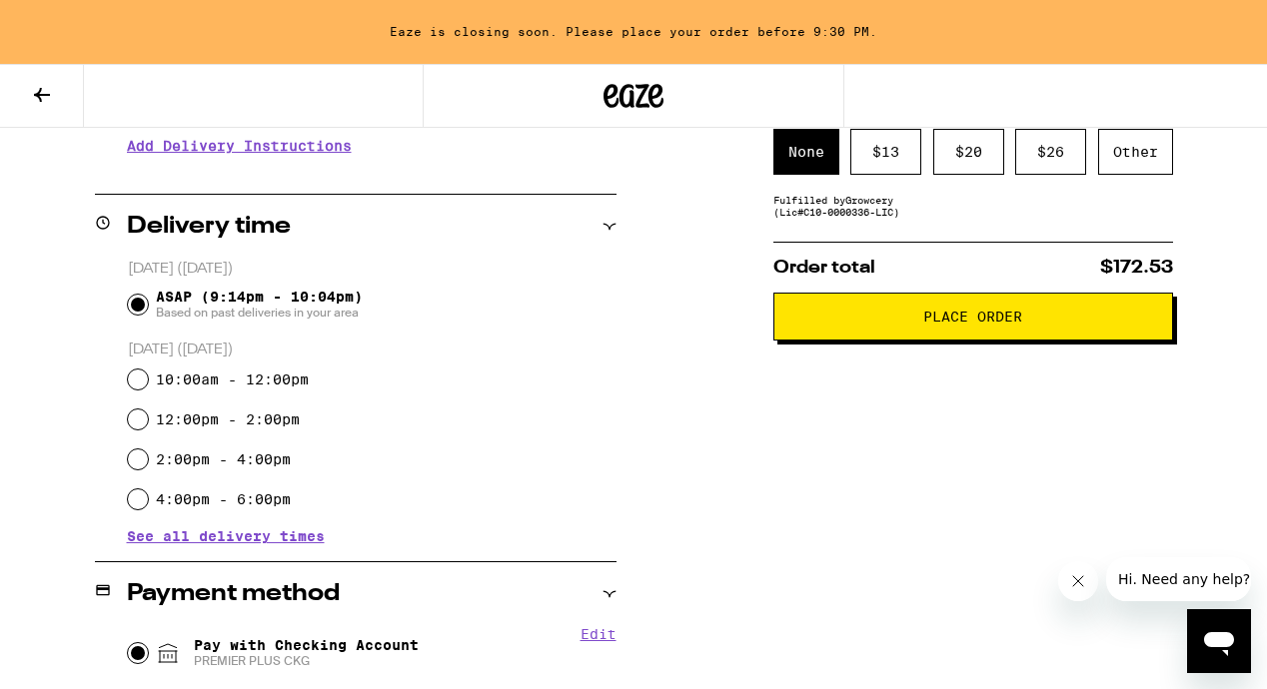
click at [989, 324] on span "Place Order" at bounding box center [972, 317] width 99 height 14
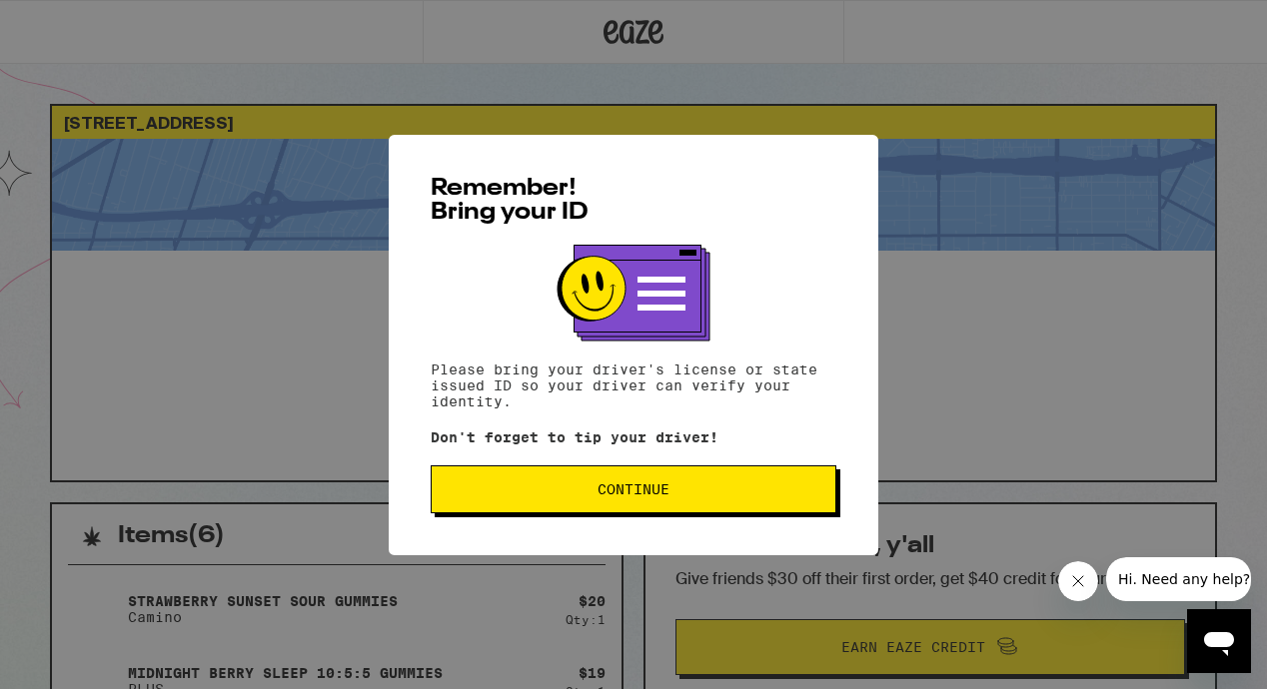
click at [669, 496] on span "Continue" at bounding box center [634, 490] width 372 height 14
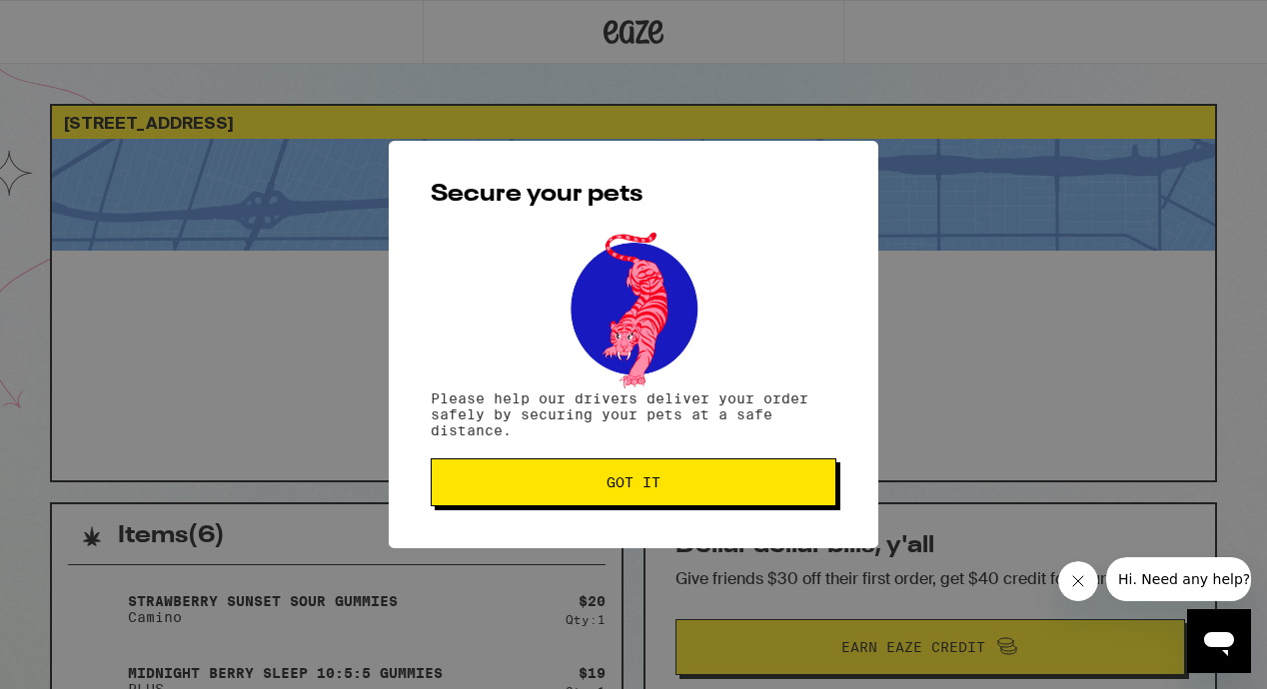
click at [669, 496] on button "Got it" at bounding box center [634, 483] width 406 height 48
